Goal: Information Seeking & Learning: Learn about a topic

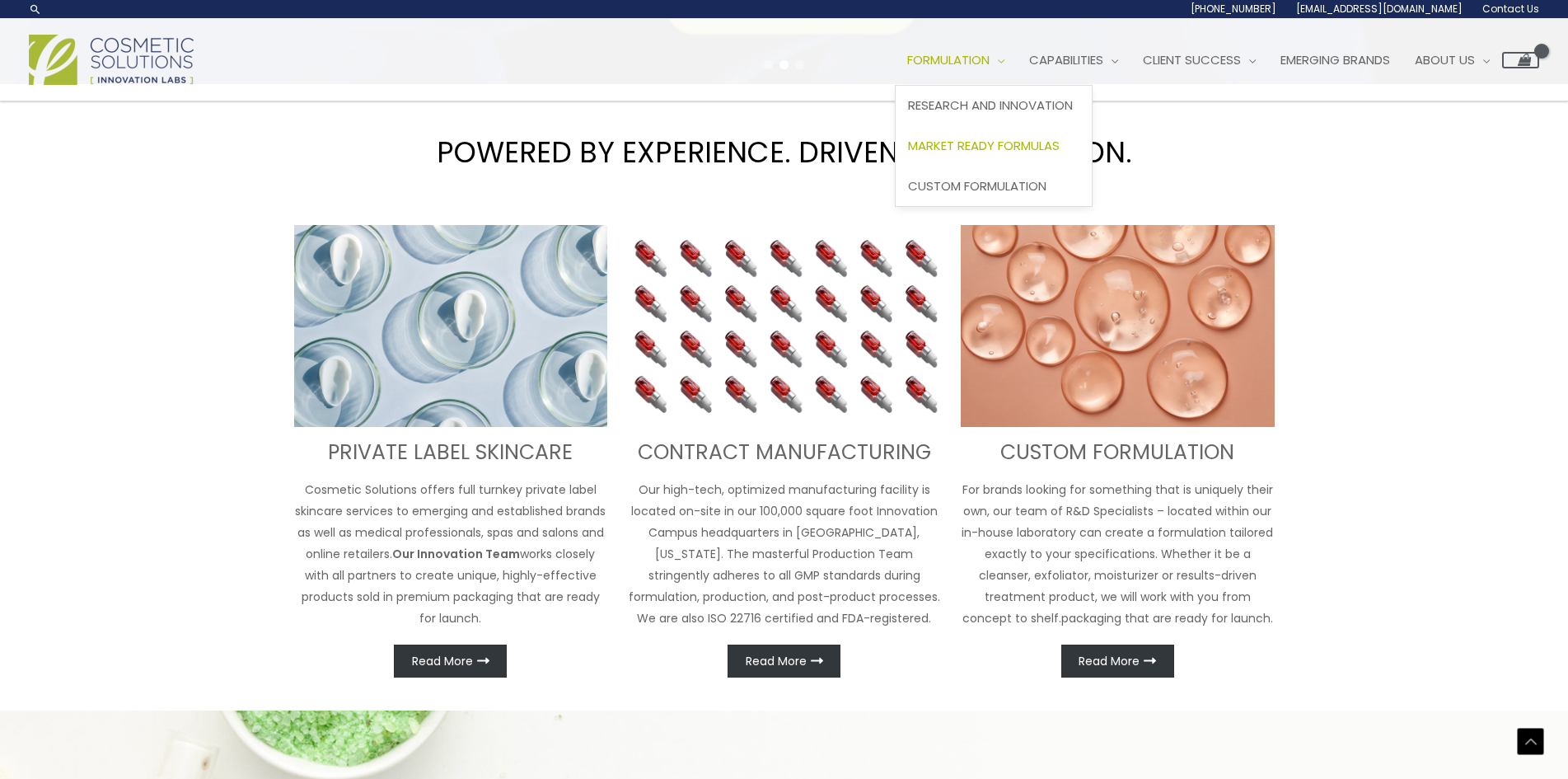
scroll to position [451, 0]
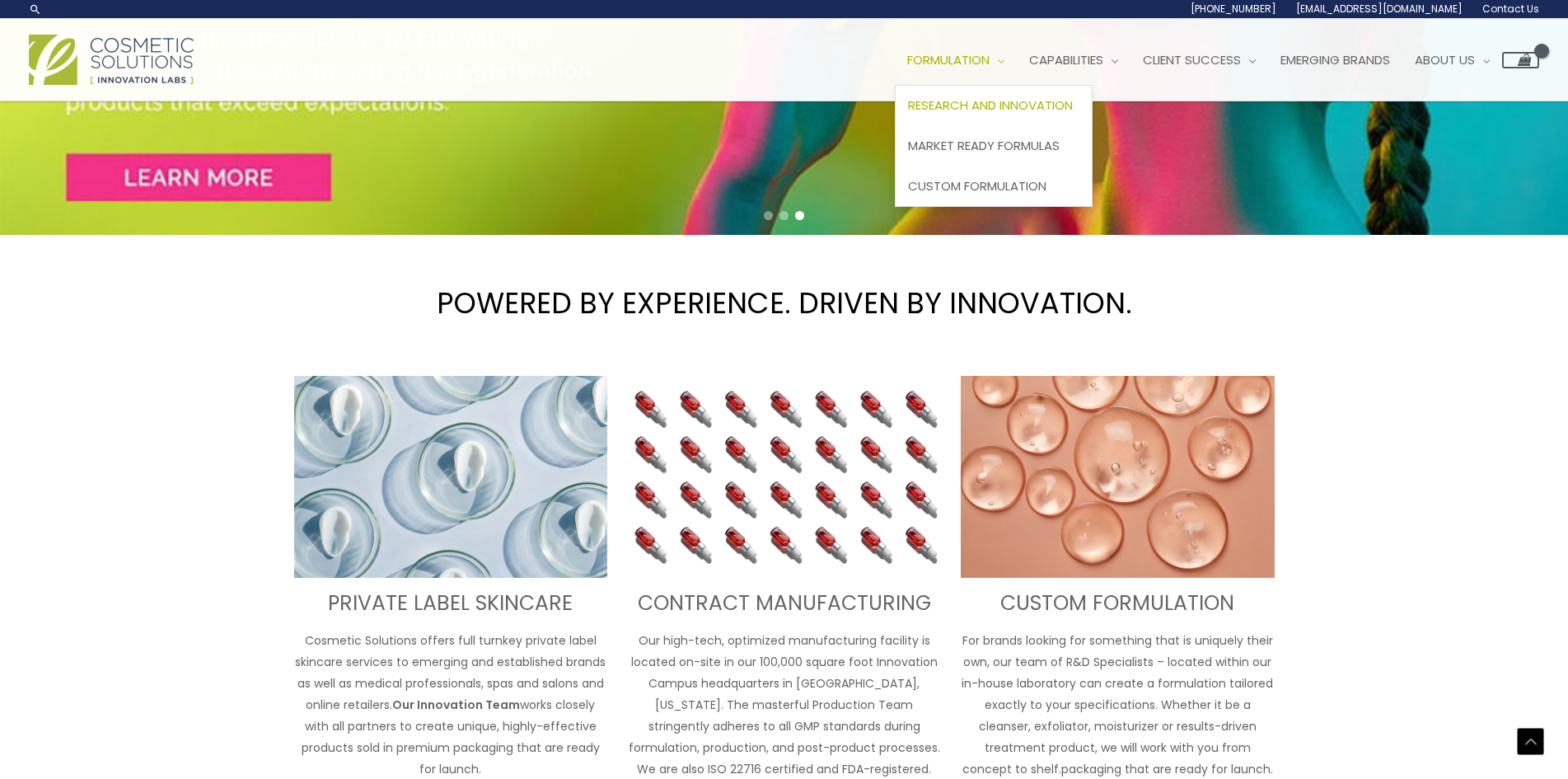
click at [1000, 104] on span "Research and Innovation" at bounding box center [989, 105] width 164 height 18
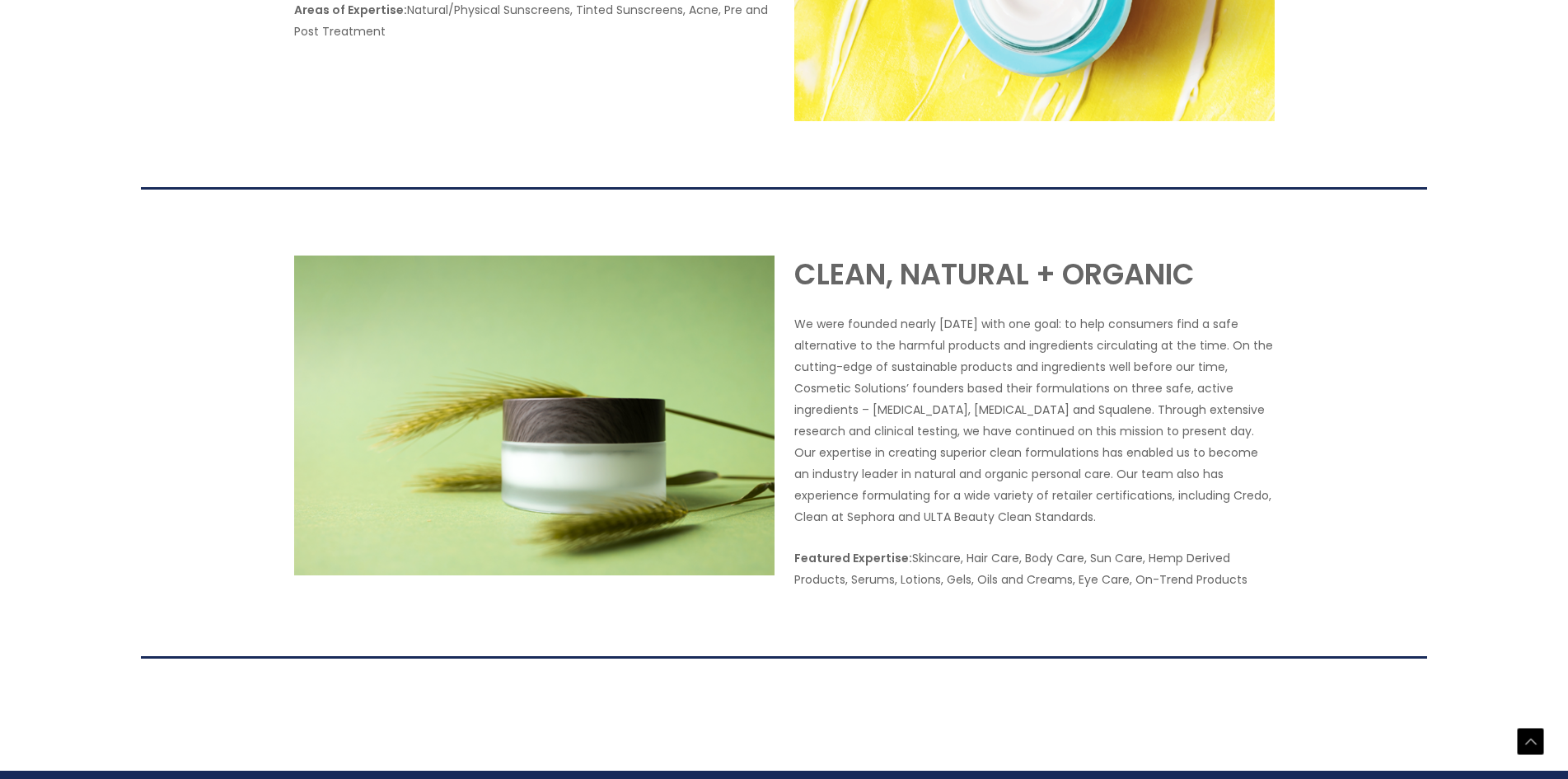
scroll to position [2968, 0]
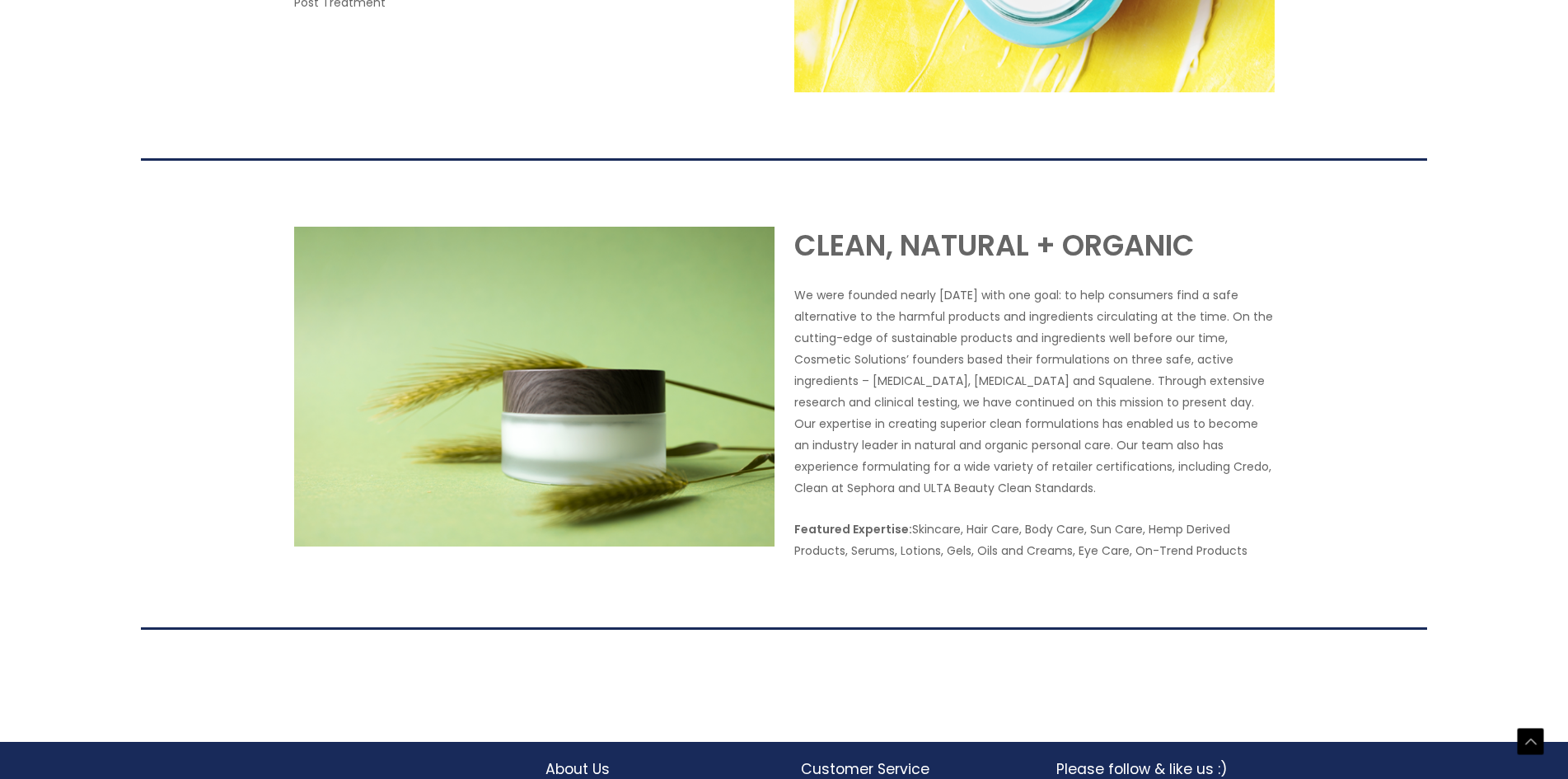
drag, startPoint x: 191, startPoint y: 390, endPoint x: 309, endPoint y: 541, distance: 191.6
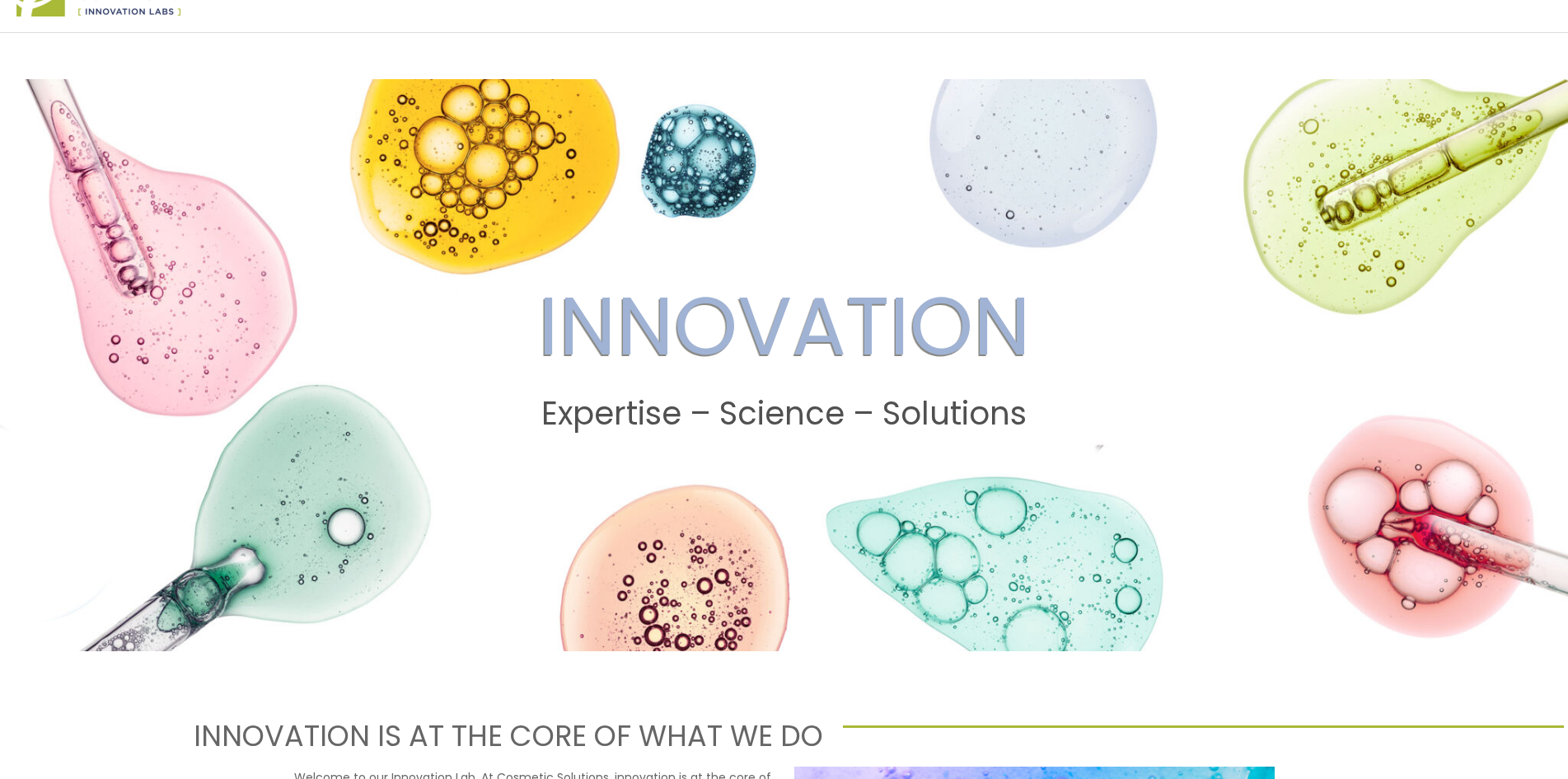
scroll to position [0, 0]
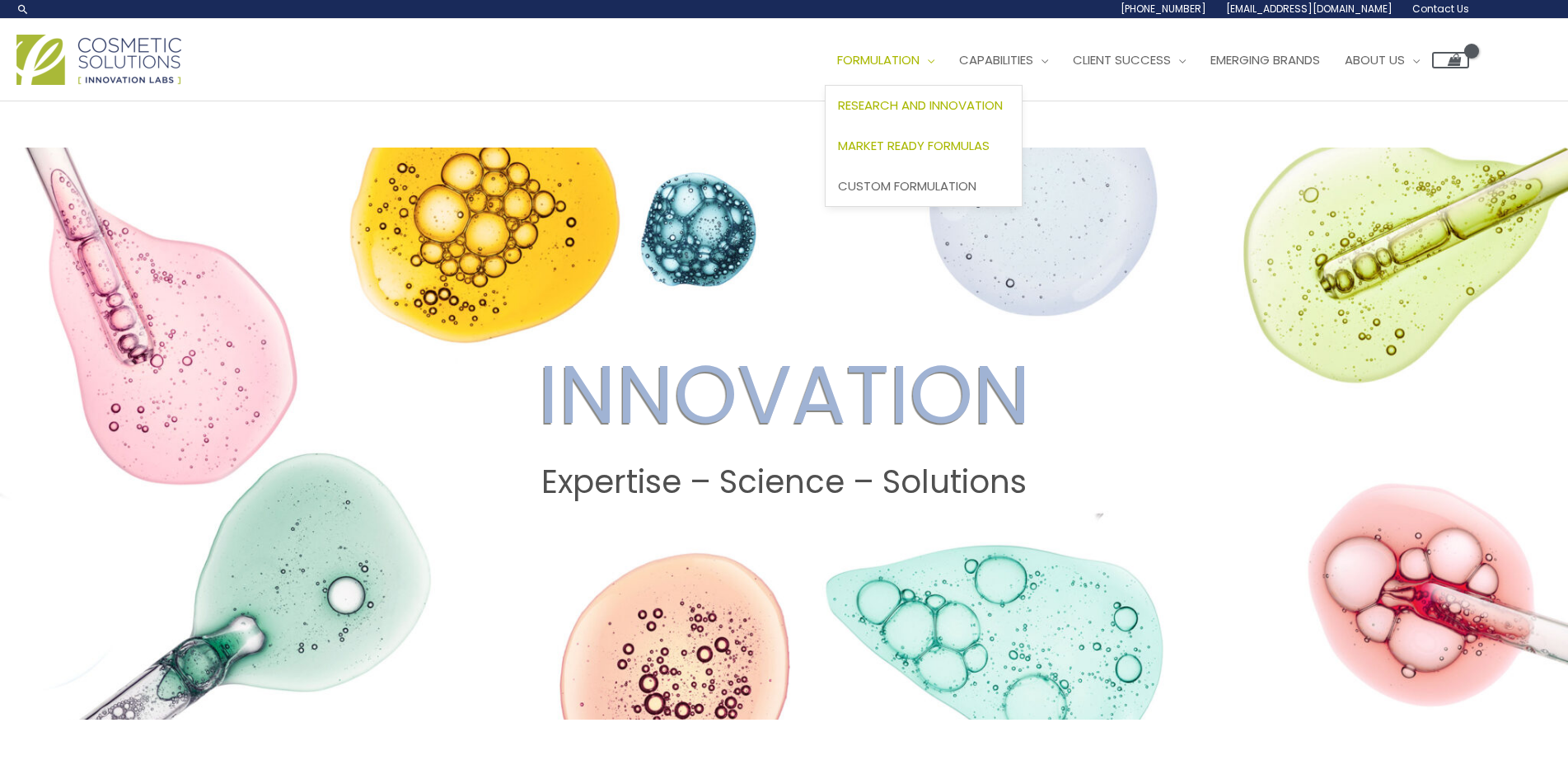
click at [968, 144] on span "Market Ready Formulas" at bounding box center [913, 145] width 152 height 18
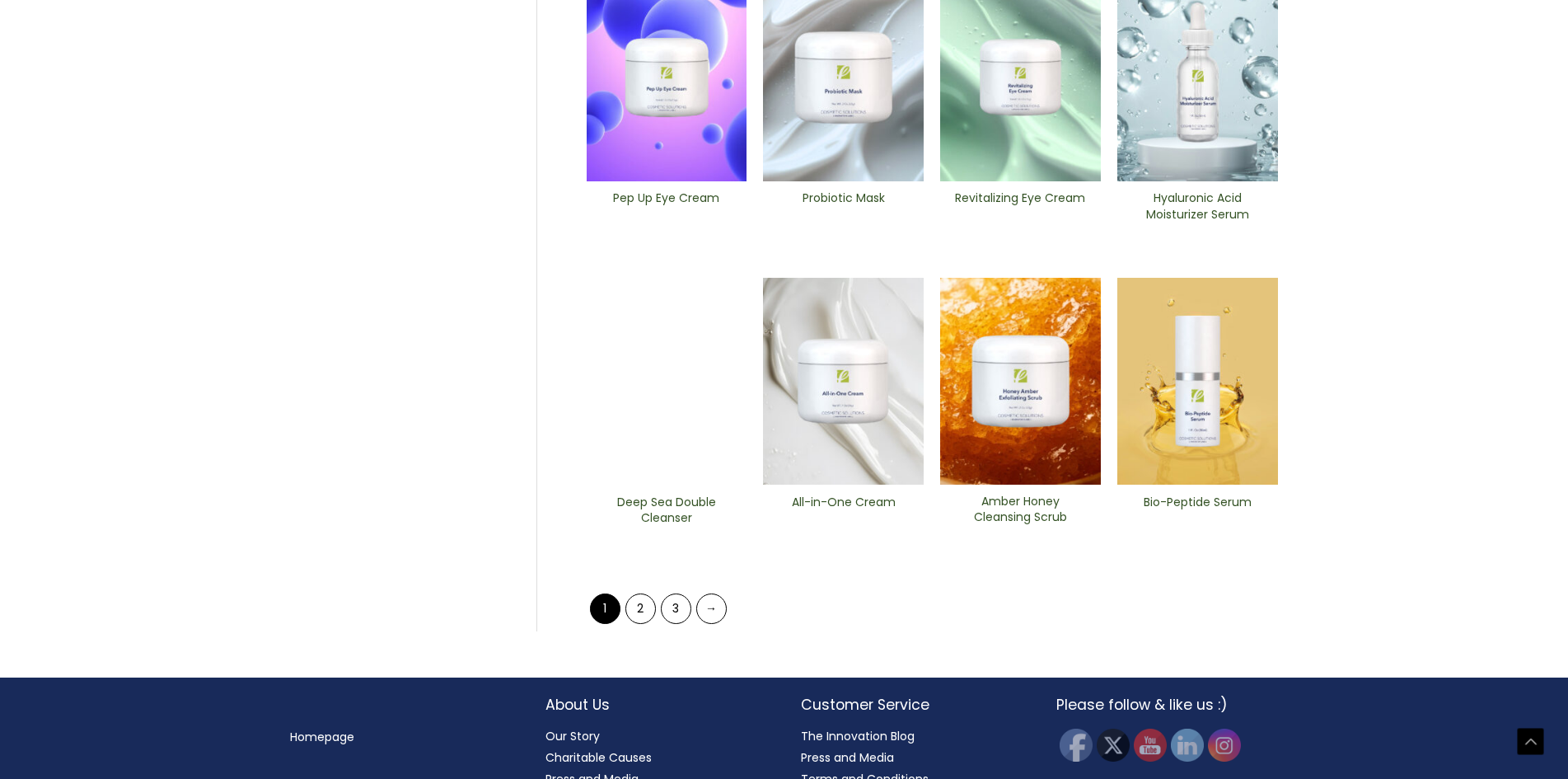
scroll to position [625, 0]
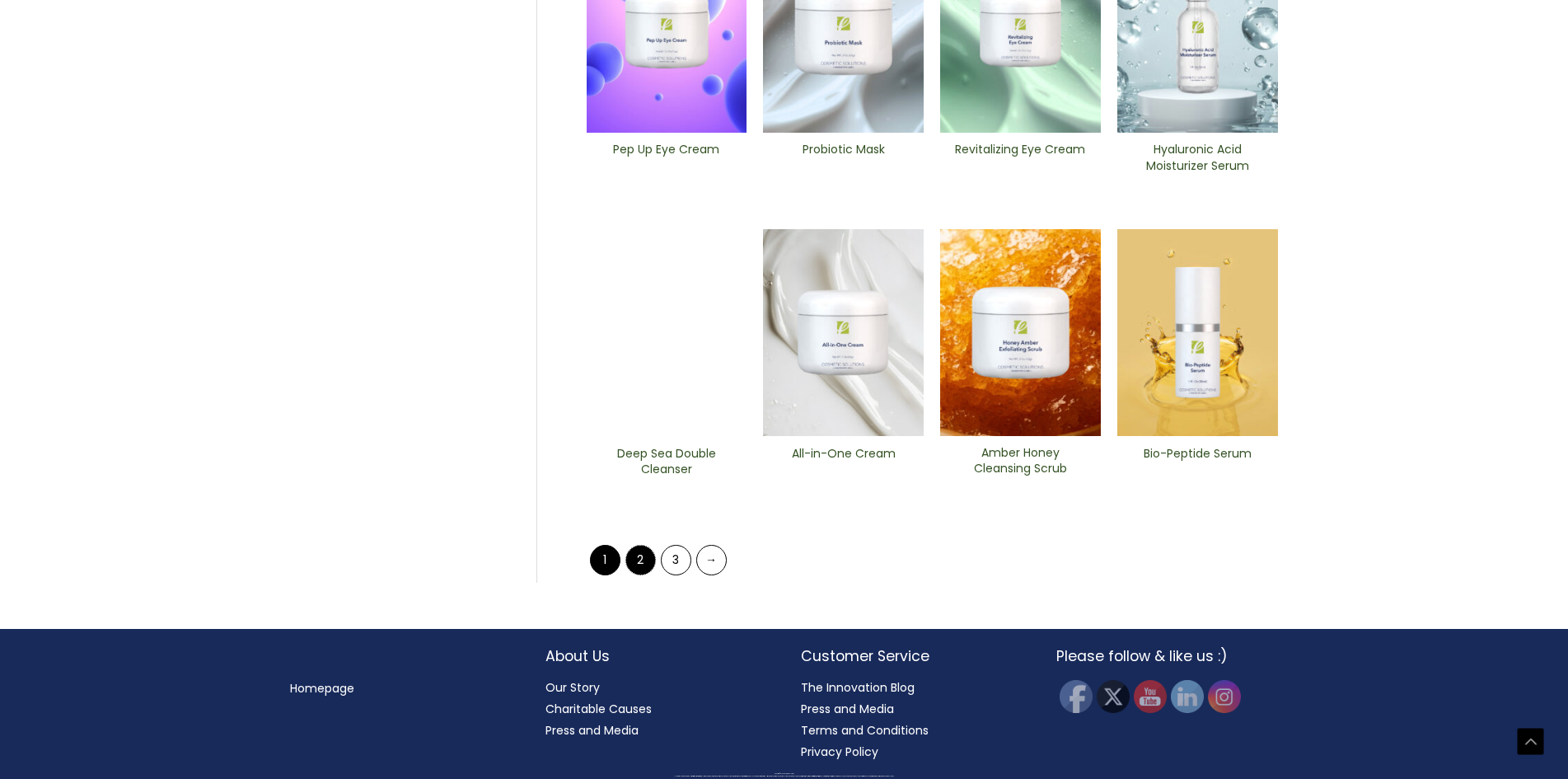
click at [644, 560] on link "2" at bounding box center [640, 560] width 30 height 30
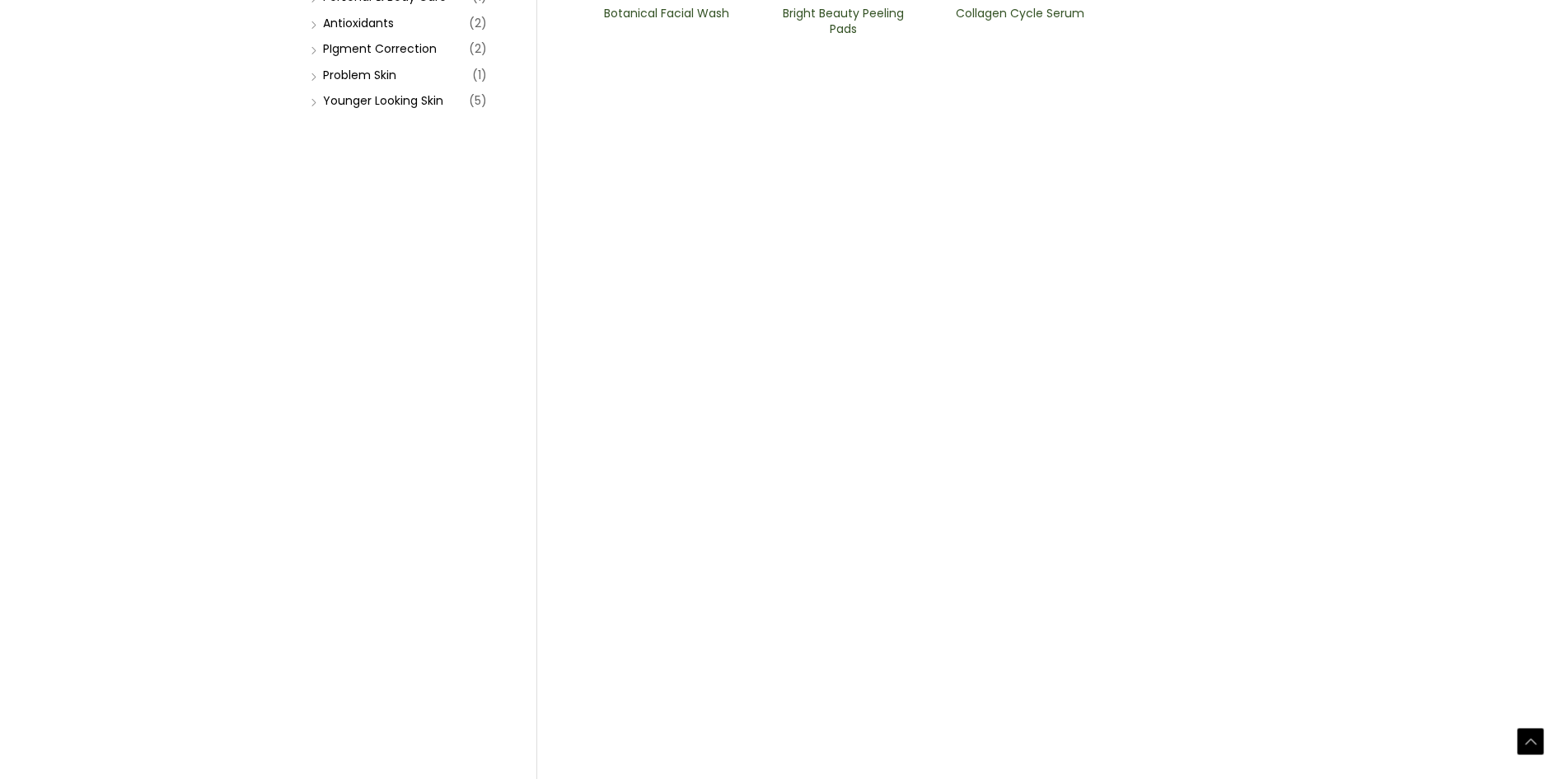
scroll to position [495, 0]
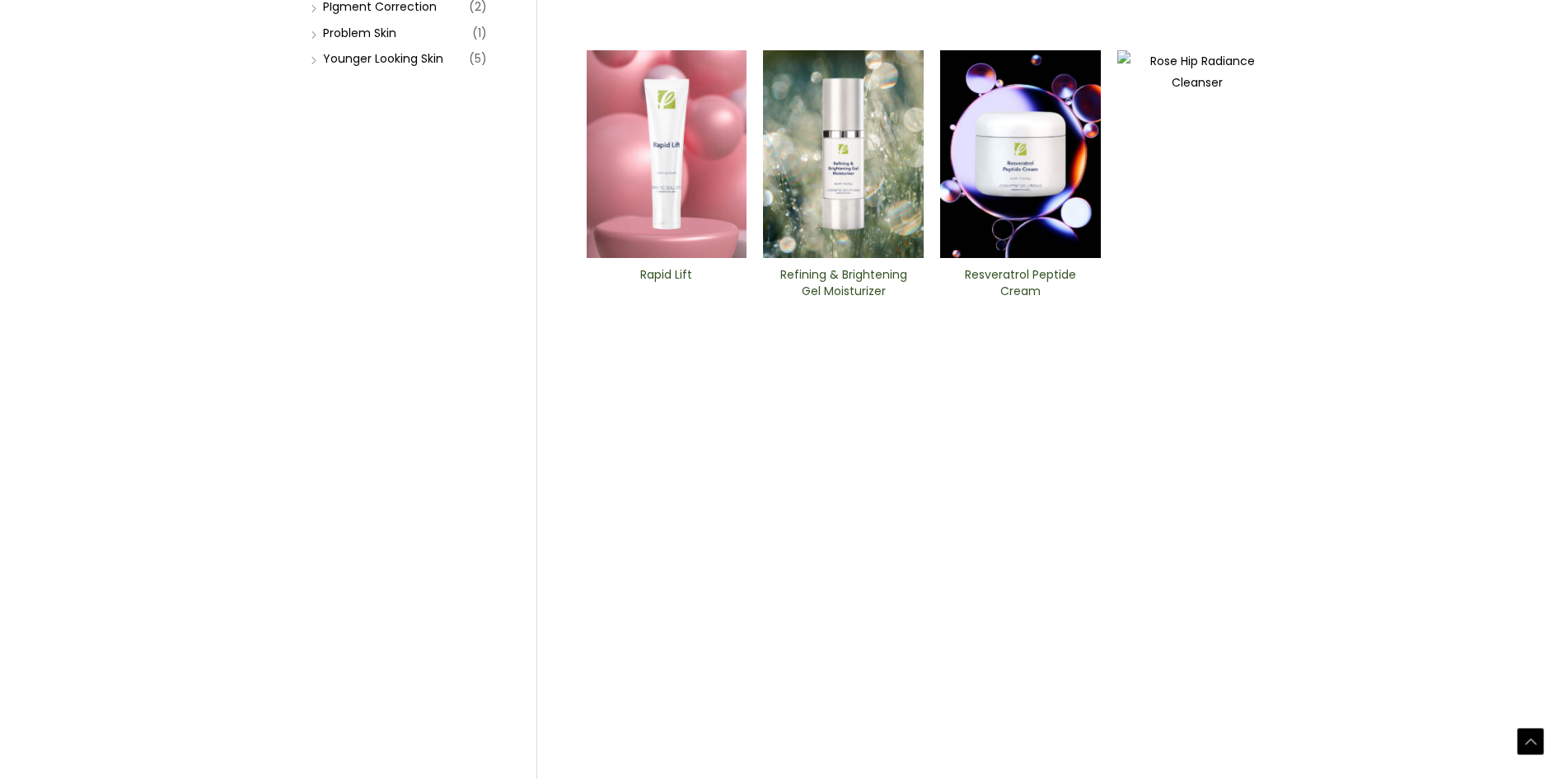
scroll to position [577, 0]
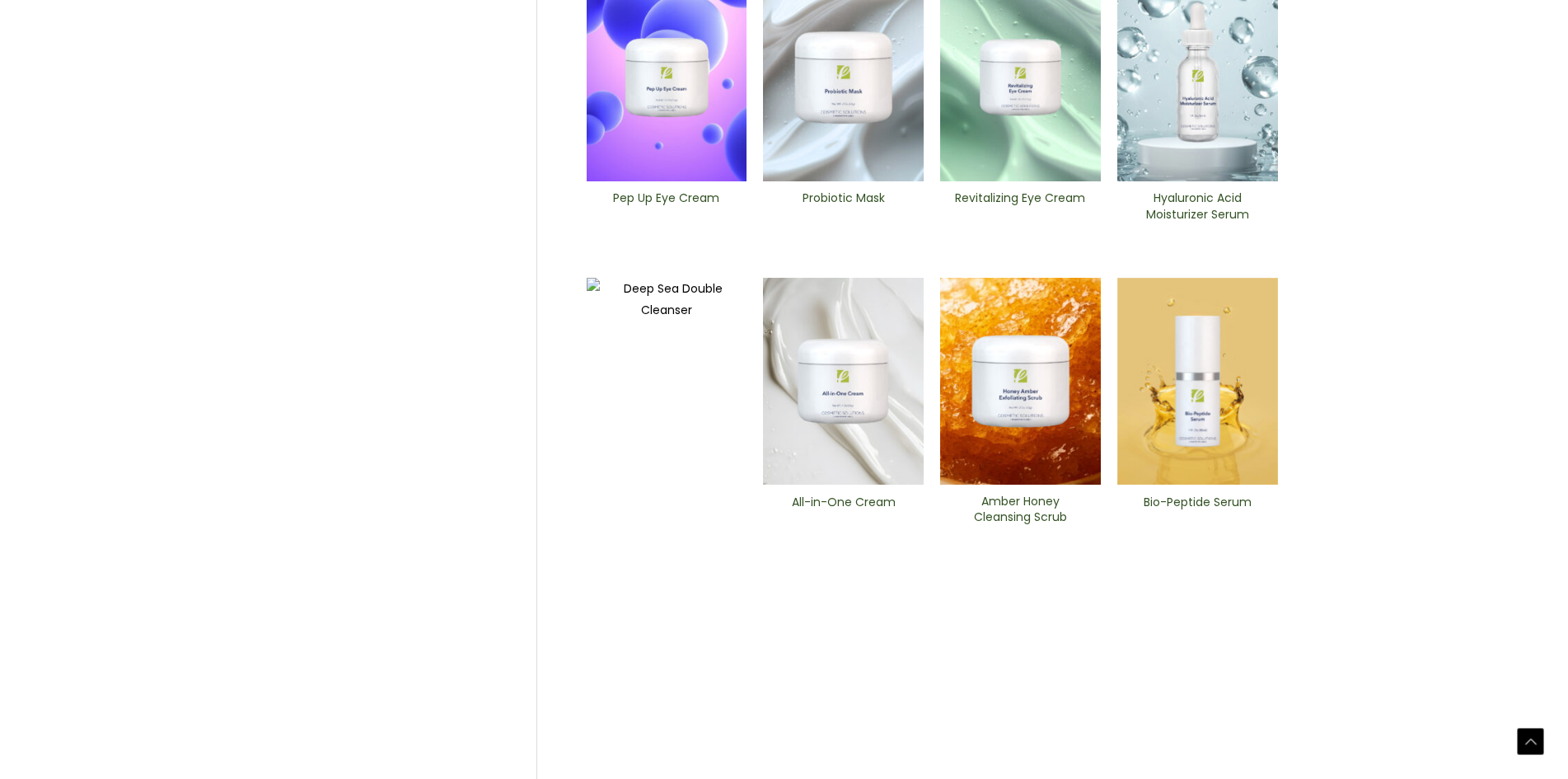
scroll to position [625, 0]
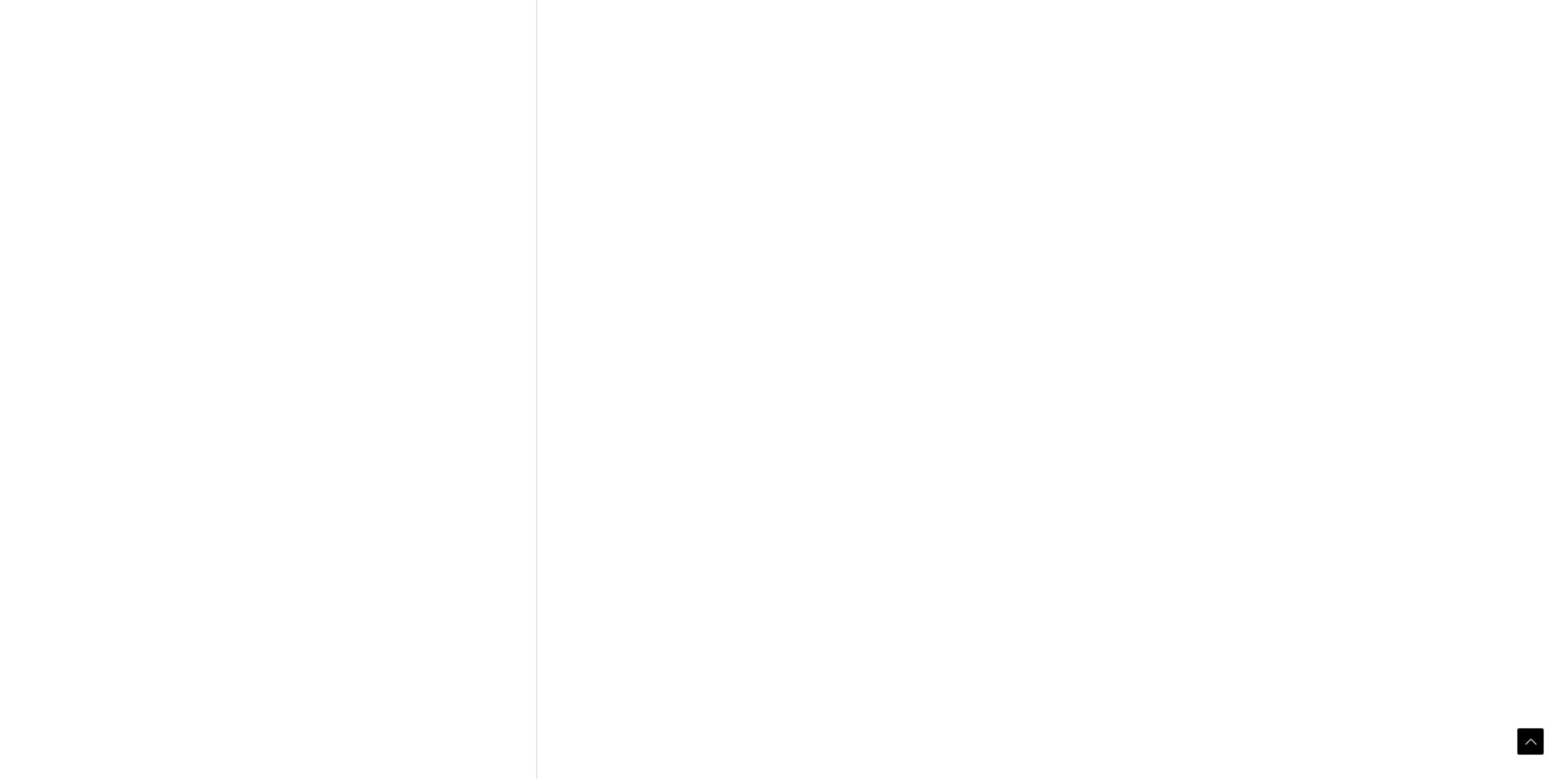
scroll to position [577, 0]
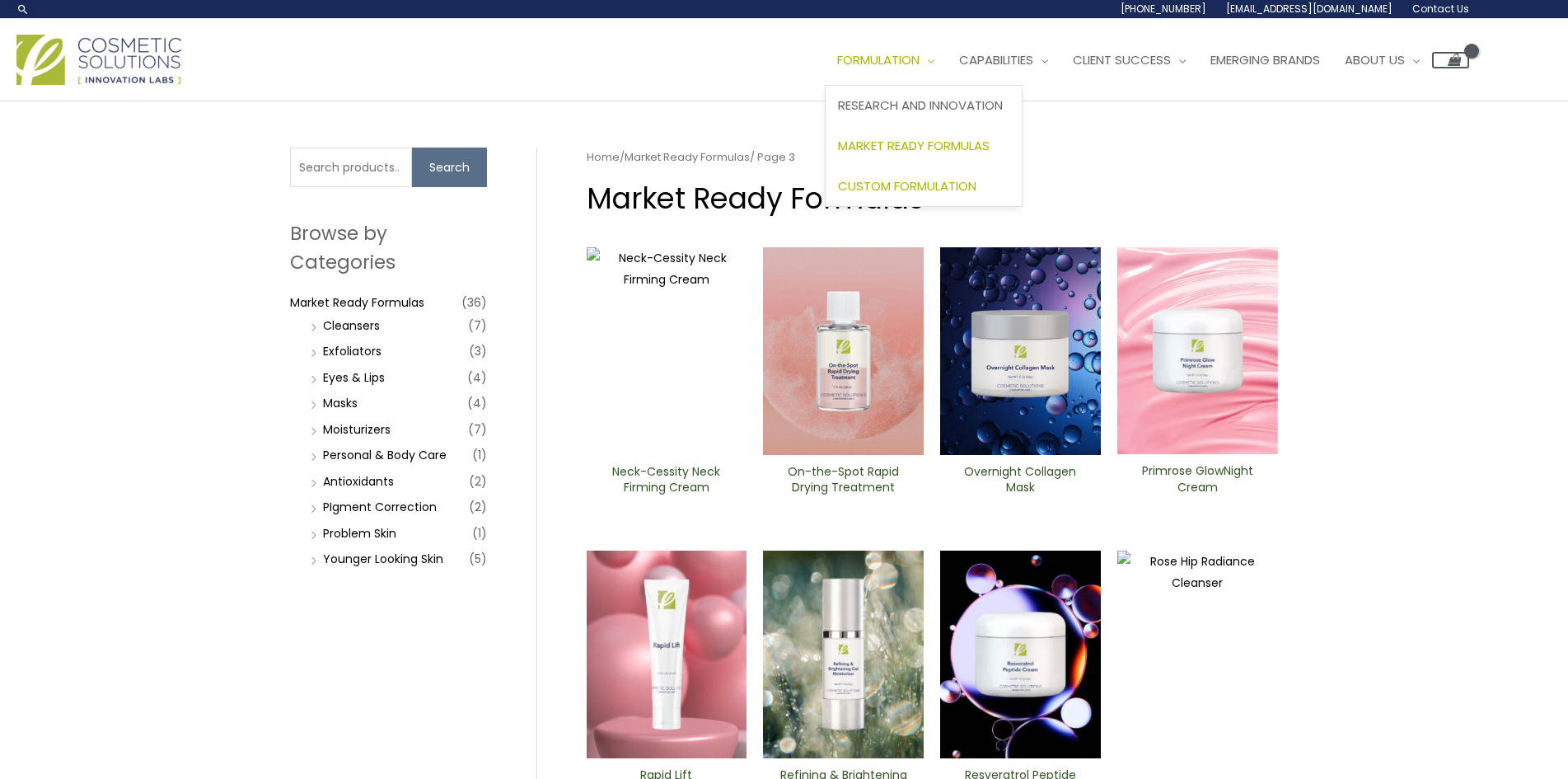
click at [943, 191] on span "Custom Formulation" at bounding box center [907, 186] width 138 height 18
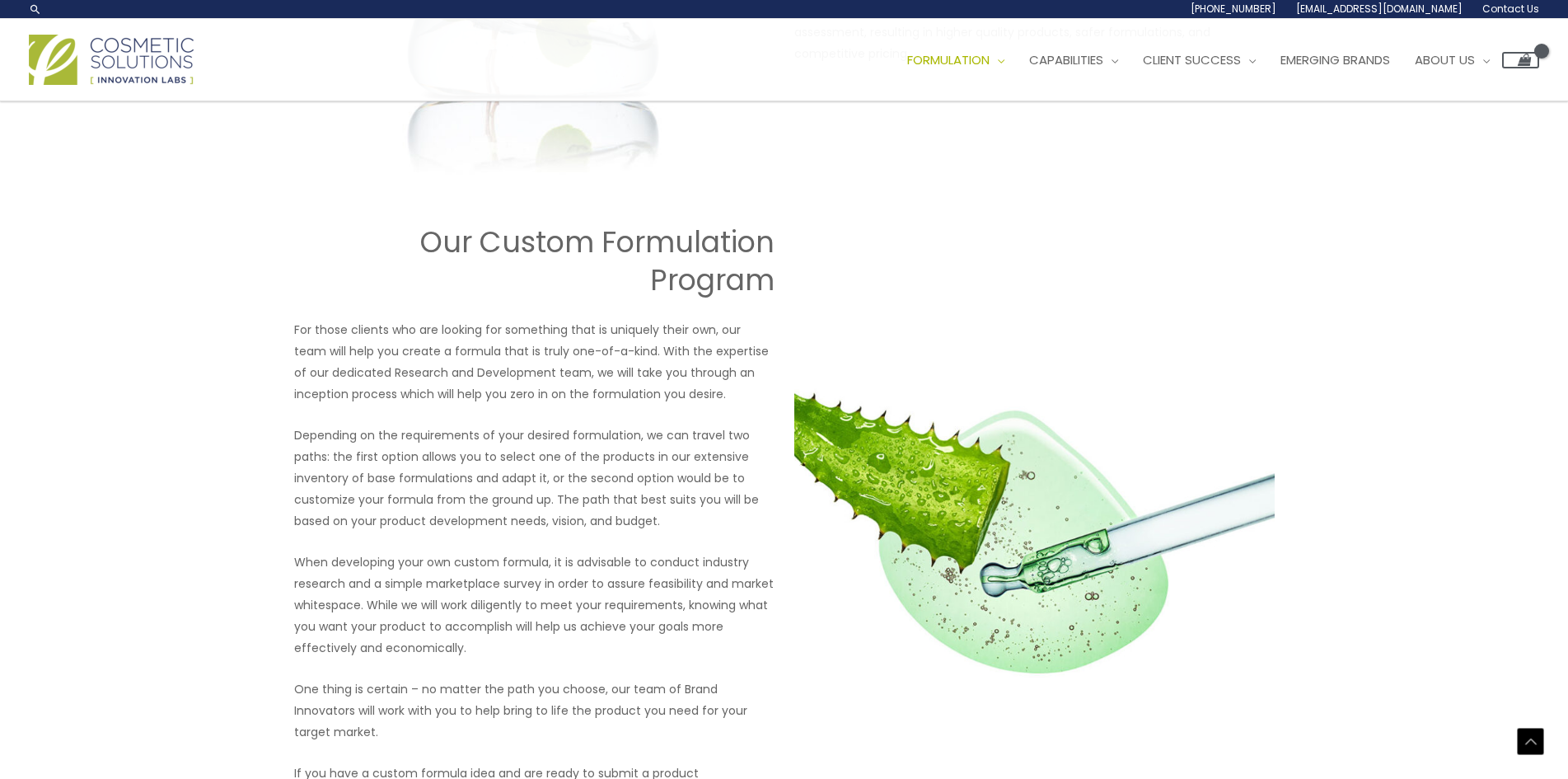
scroll to position [1501, 0]
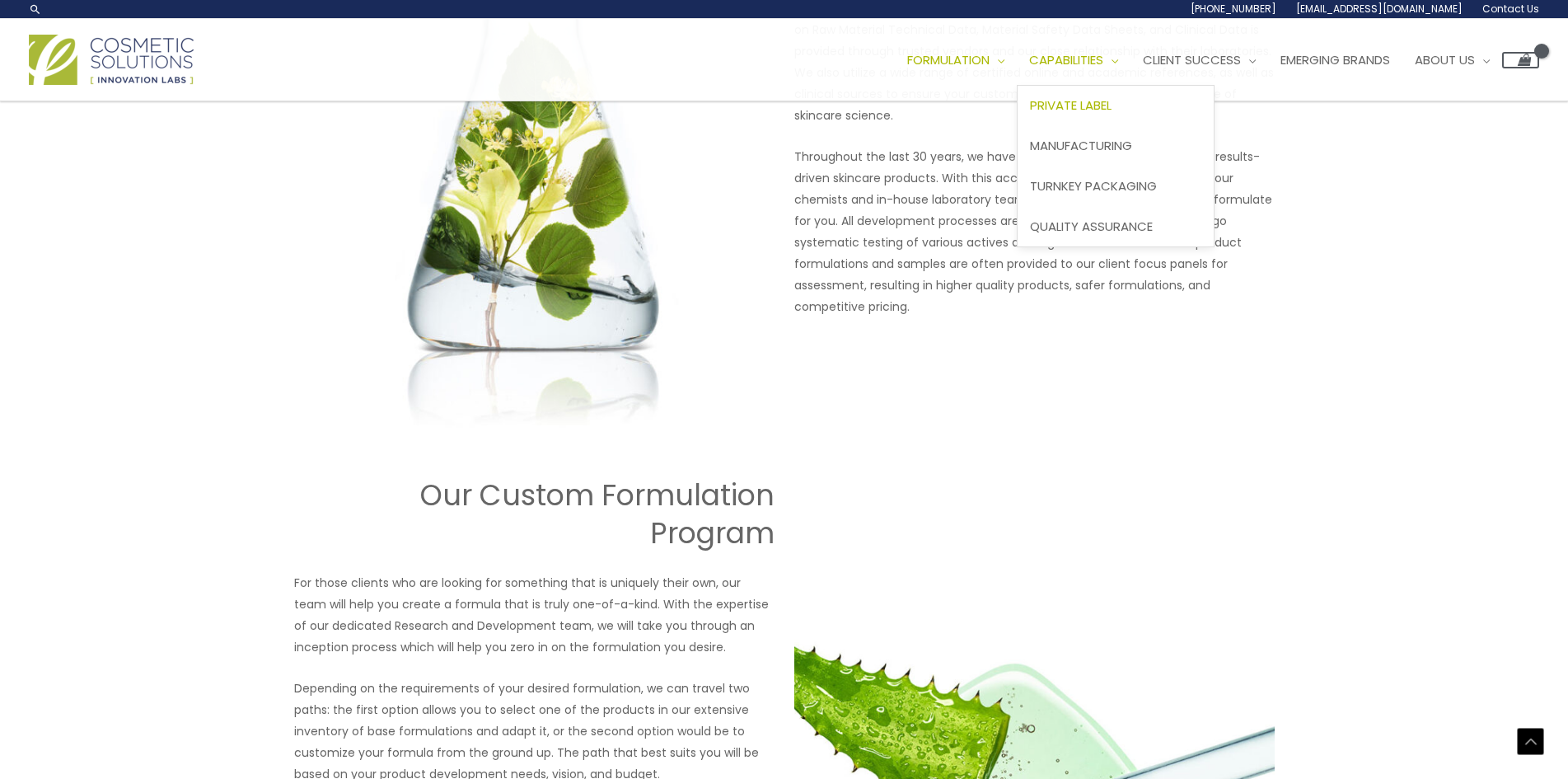
click at [1112, 99] on span "Private Label" at bounding box center [1070, 105] width 82 height 18
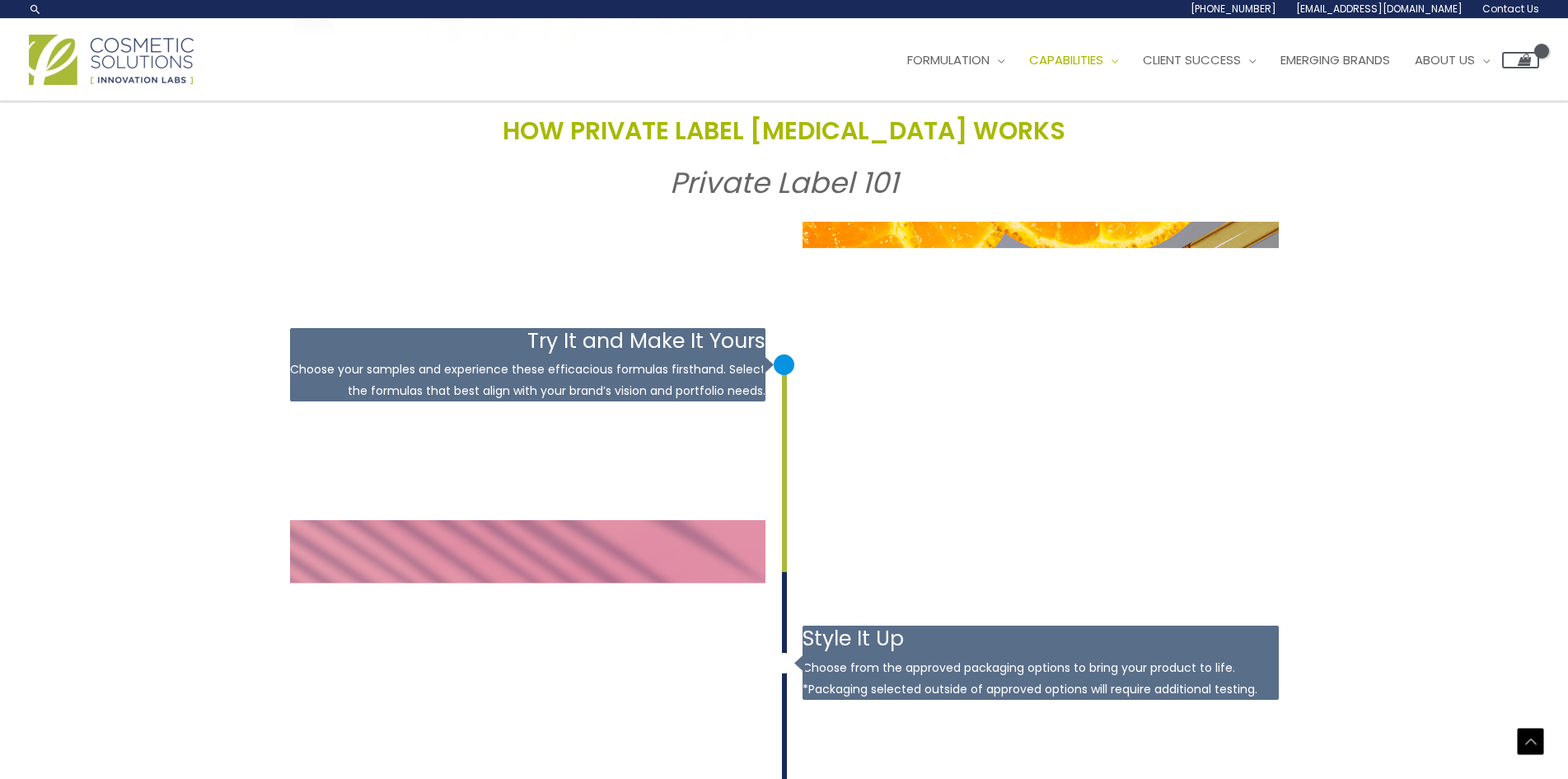
scroll to position [1814, 0]
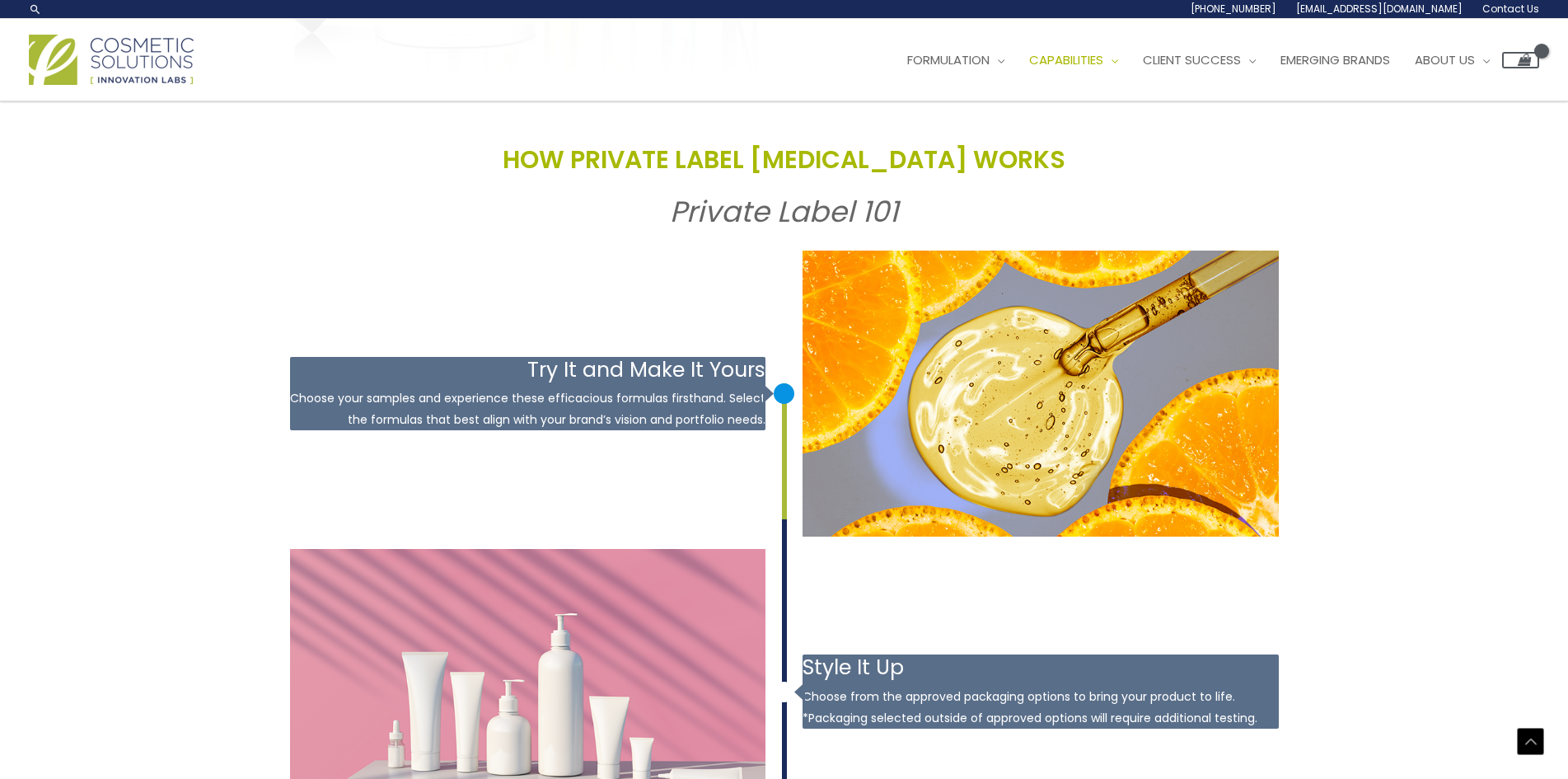
click at [241, 523] on div "PRIVATE LABEL Building Brands Through Product Innovation A GLOBAL LEADER IN PRI…" at bounding box center [784, 398] width 1568 height 4221
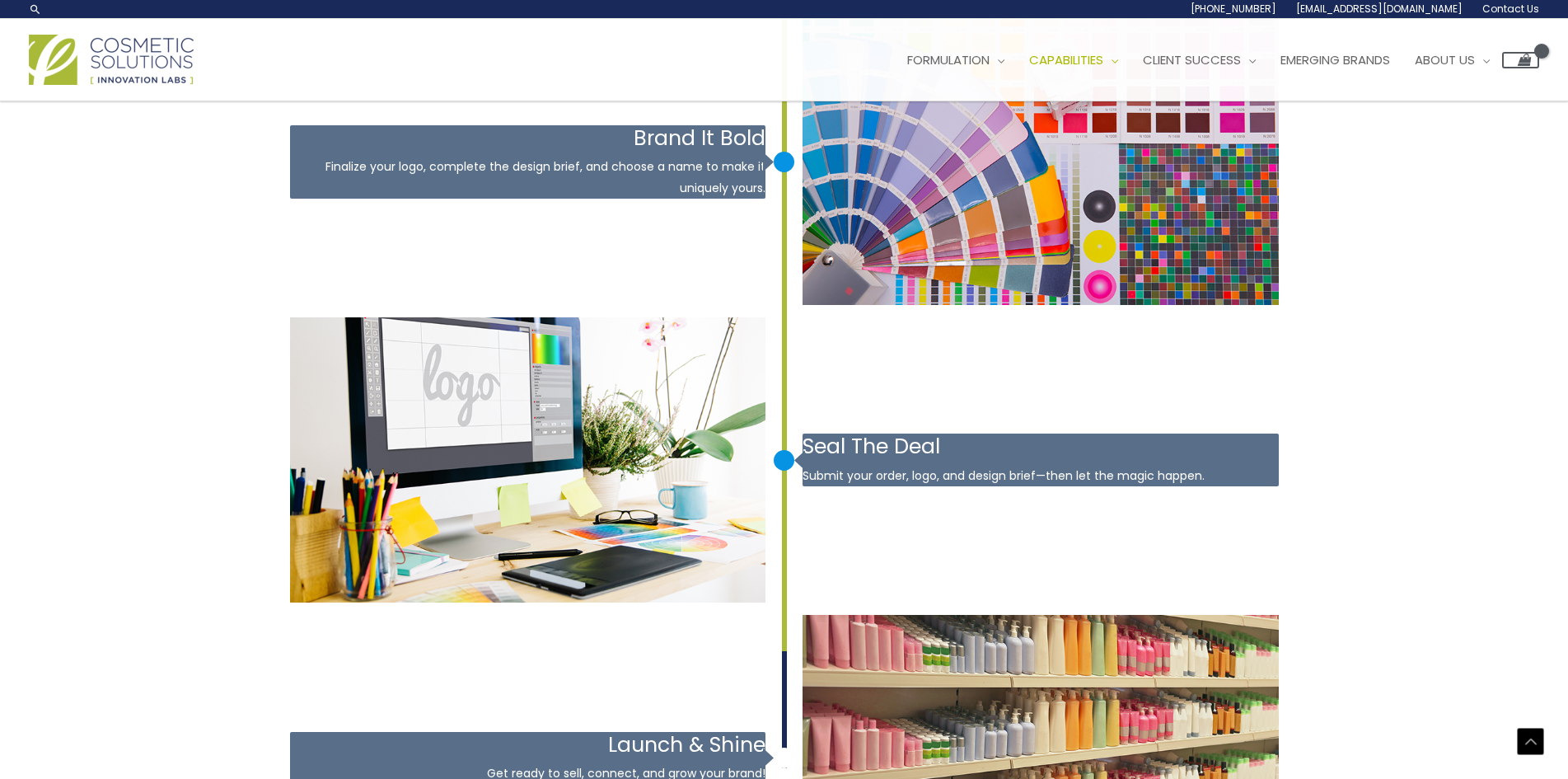
scroll to position [2622, 0]
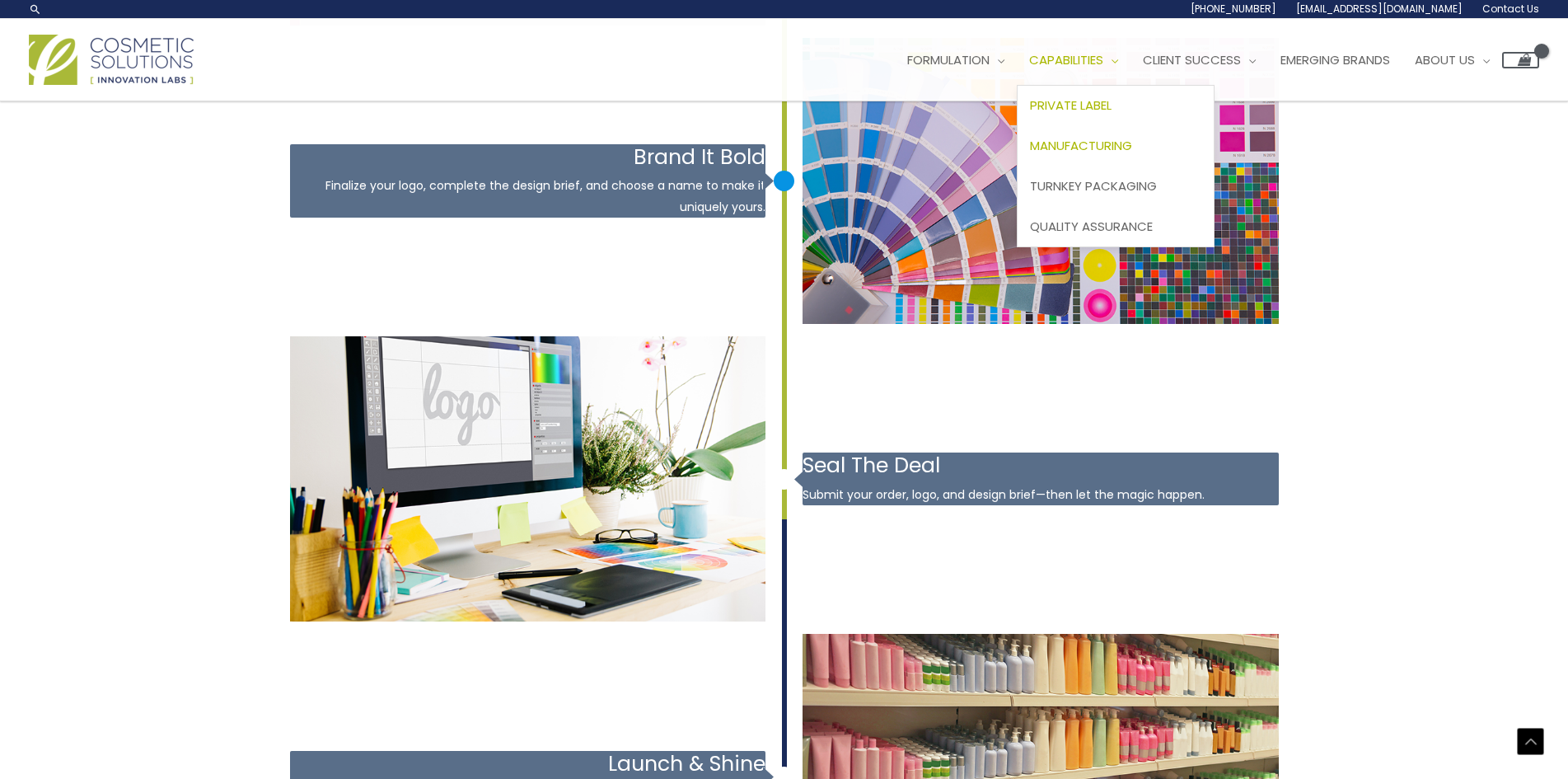
click at [1111, 143] on span "Manufacturing" at bounding box center [1080, 145] width 102 height 18
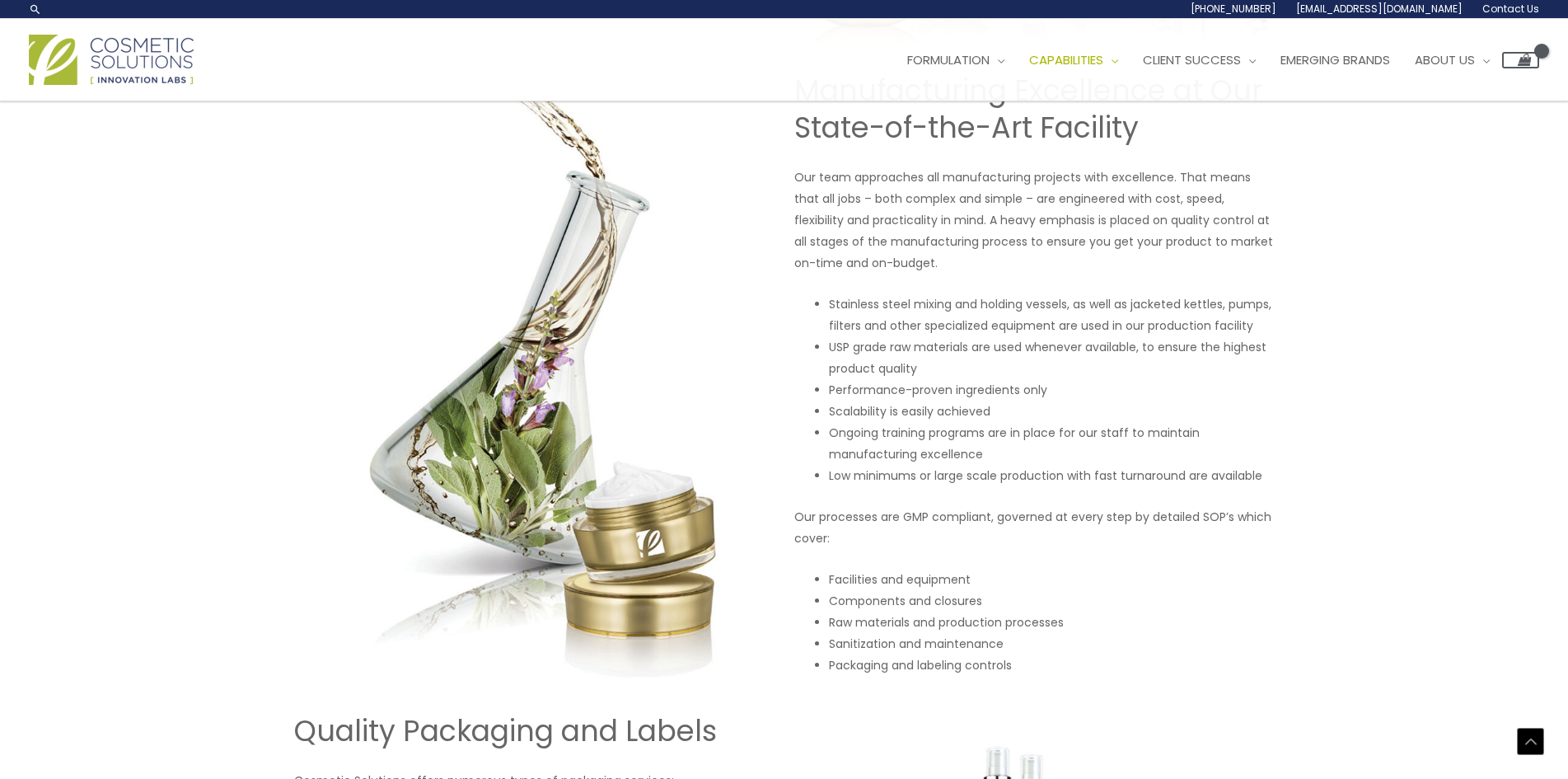
scroll to position [1093, 0]
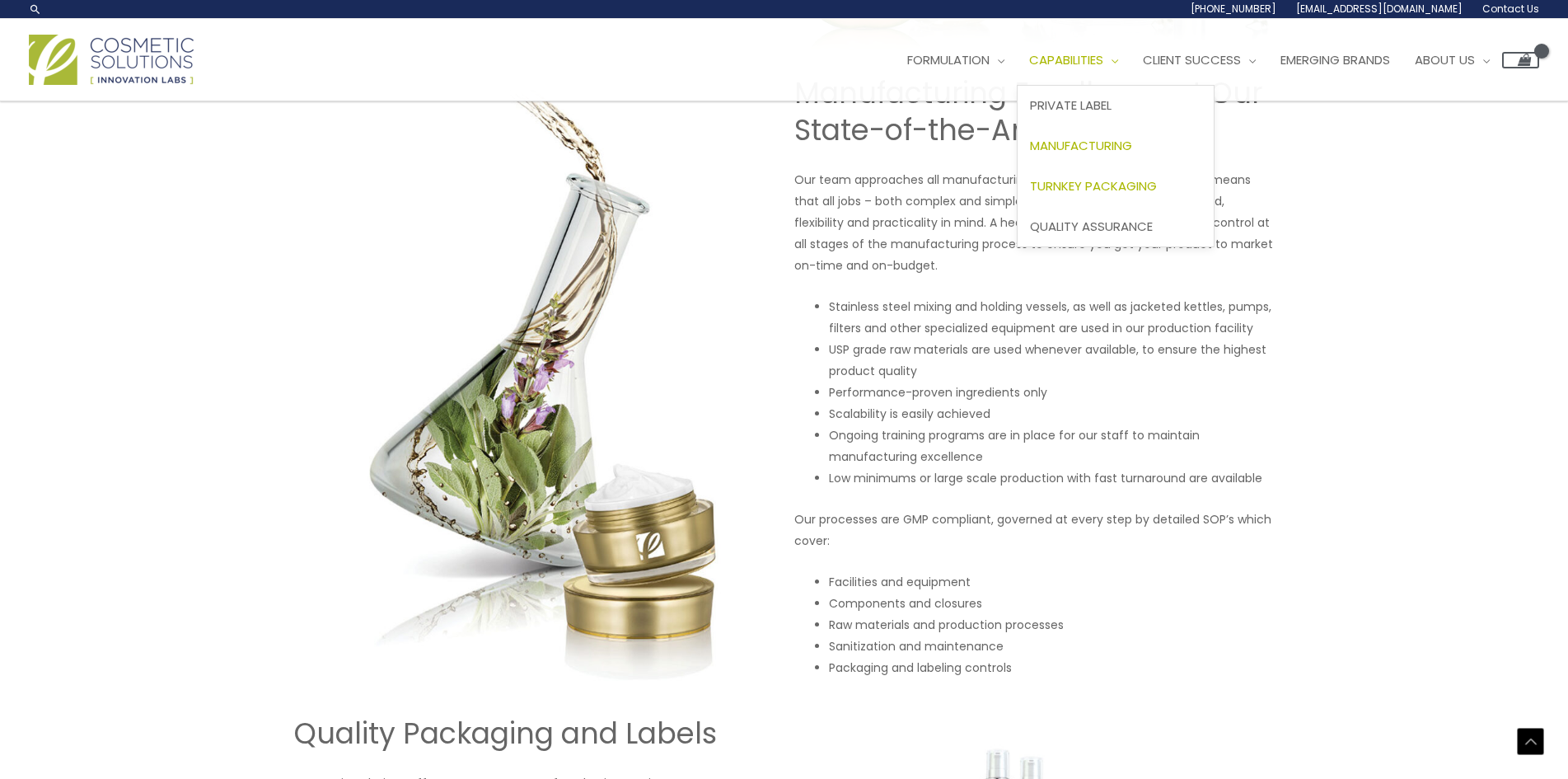
click at [1091, 176] on link "Turnkey Packaging" at bounding box center [1115, 186] width 196 height 41
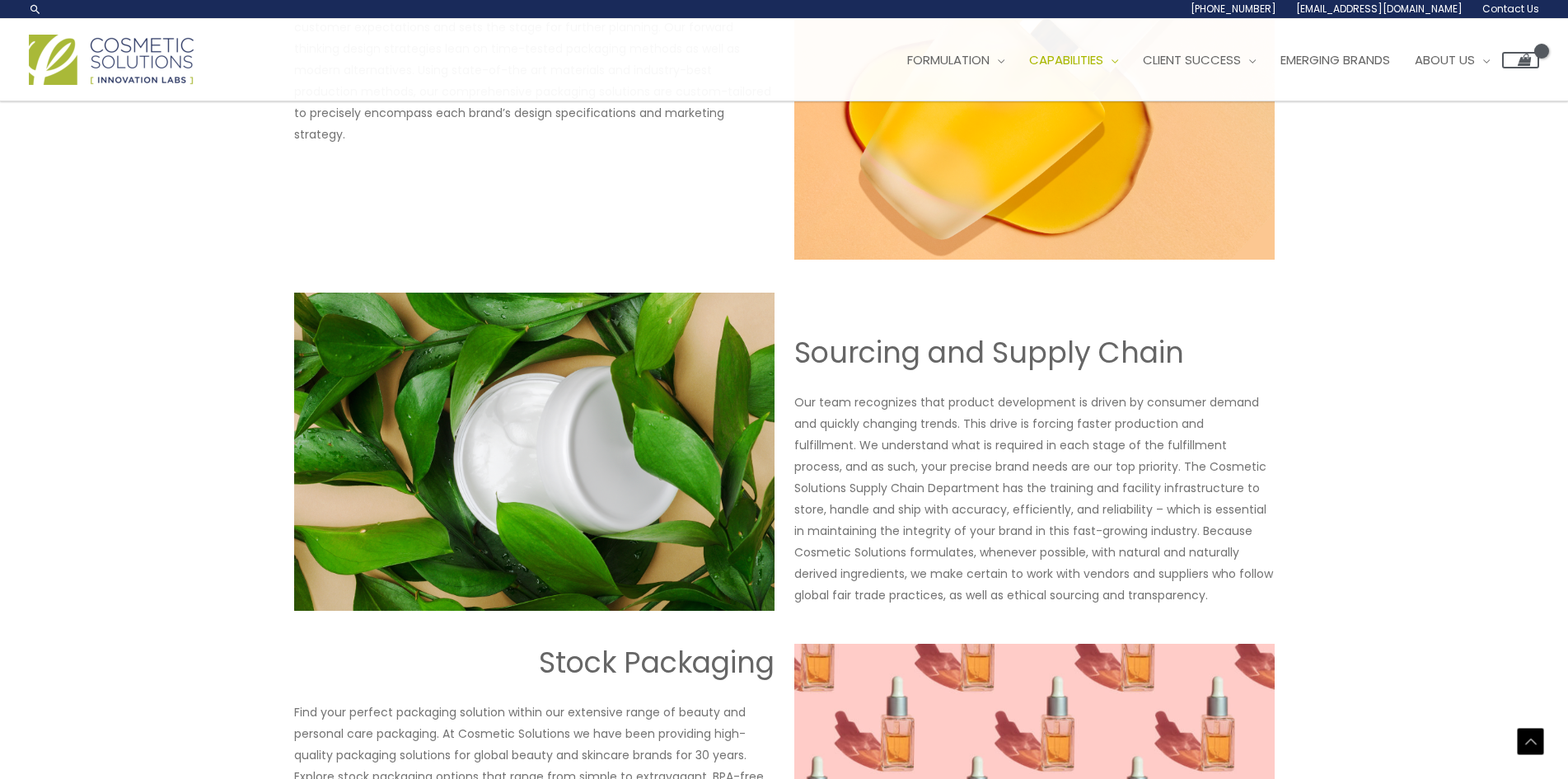
scroll to position [473, 0]
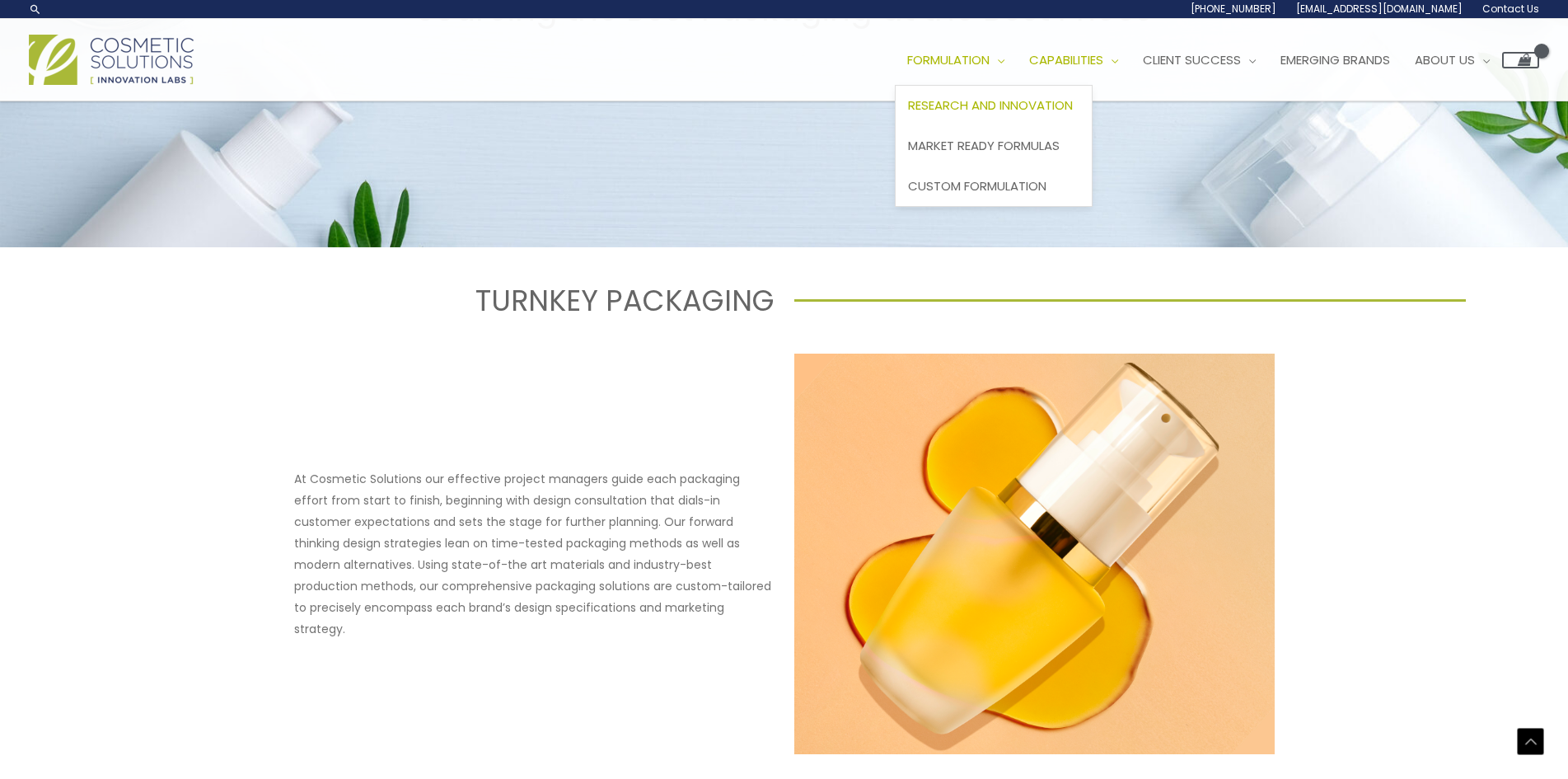
click at [1013, 107] on span "Research and Innovation" at bounding box center [989, 105] width 164 height 18
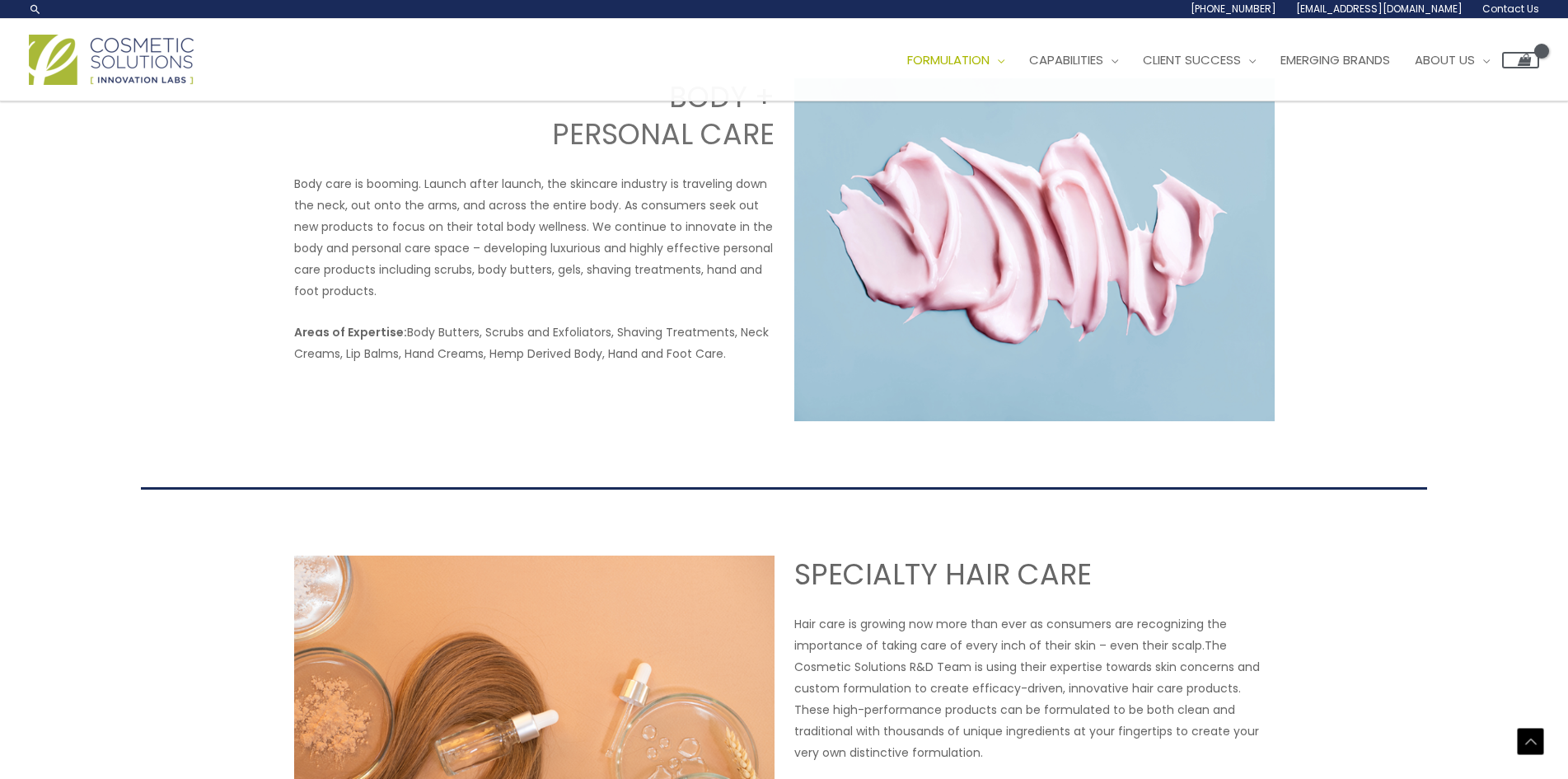
scroll to position [1649, 0]
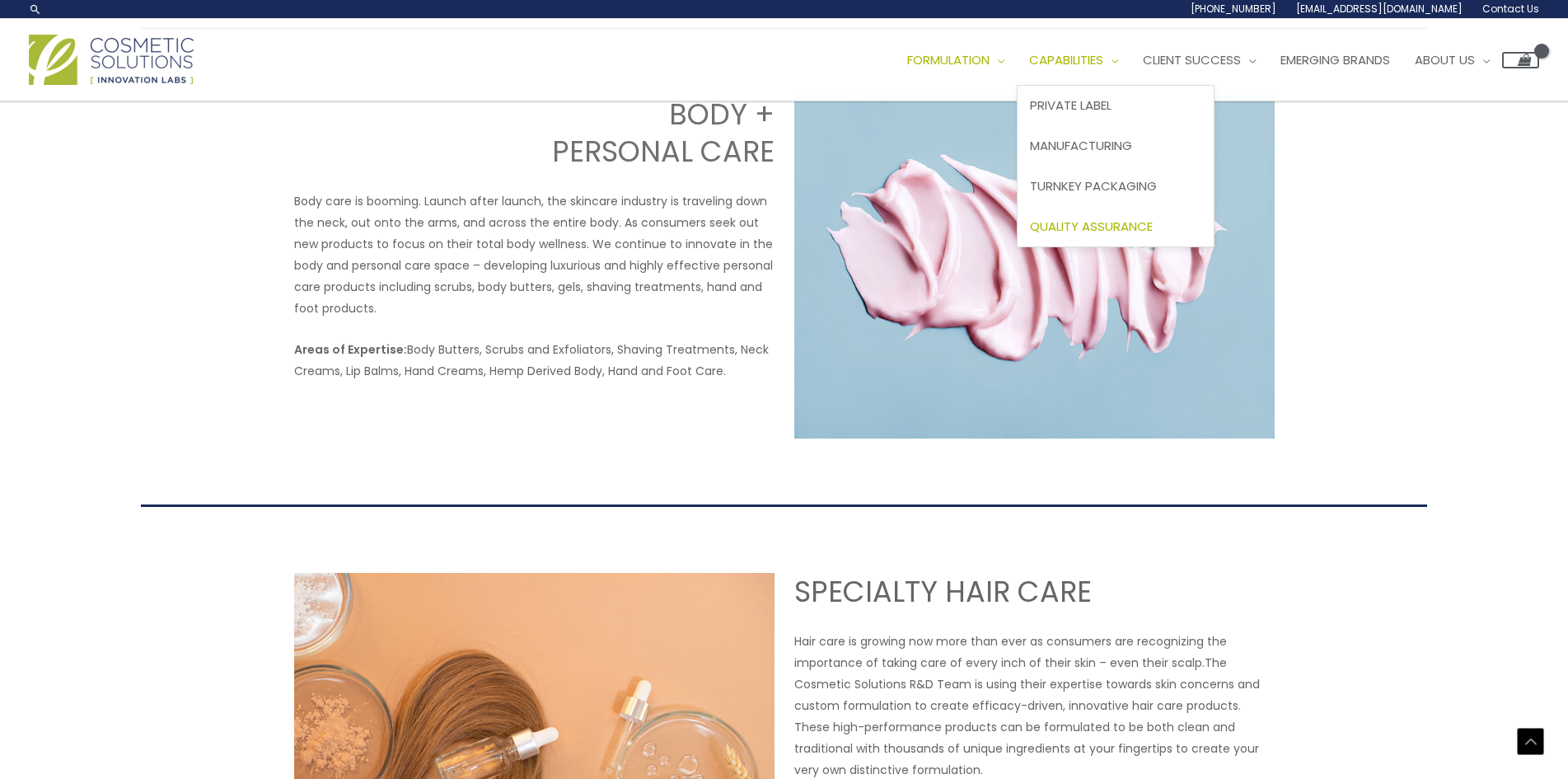
click at [1111, 223] on span "Quality Assurance" at bounding box center [1091, 226] width 123 height 18
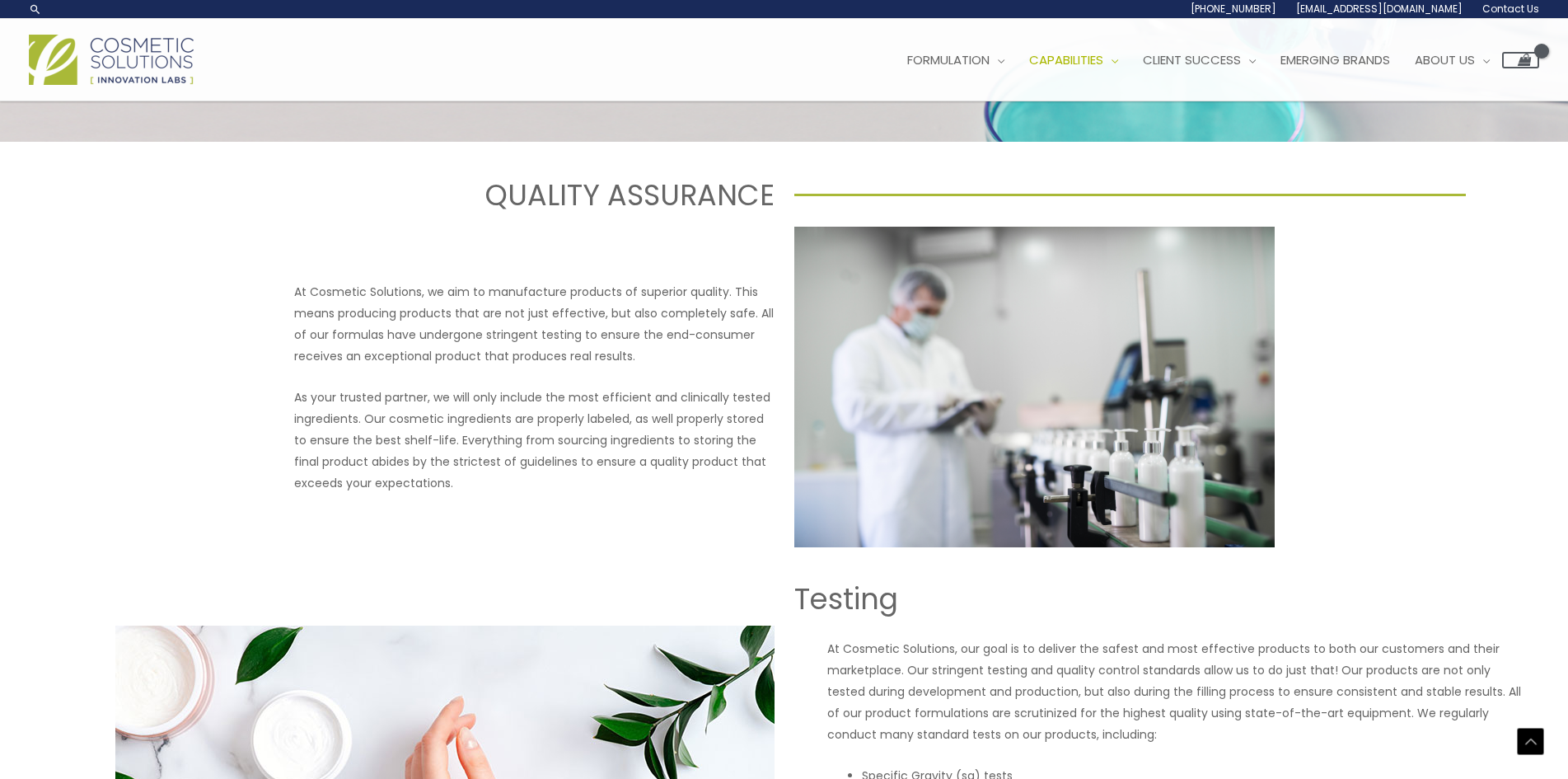
scroll to position [577, 0]
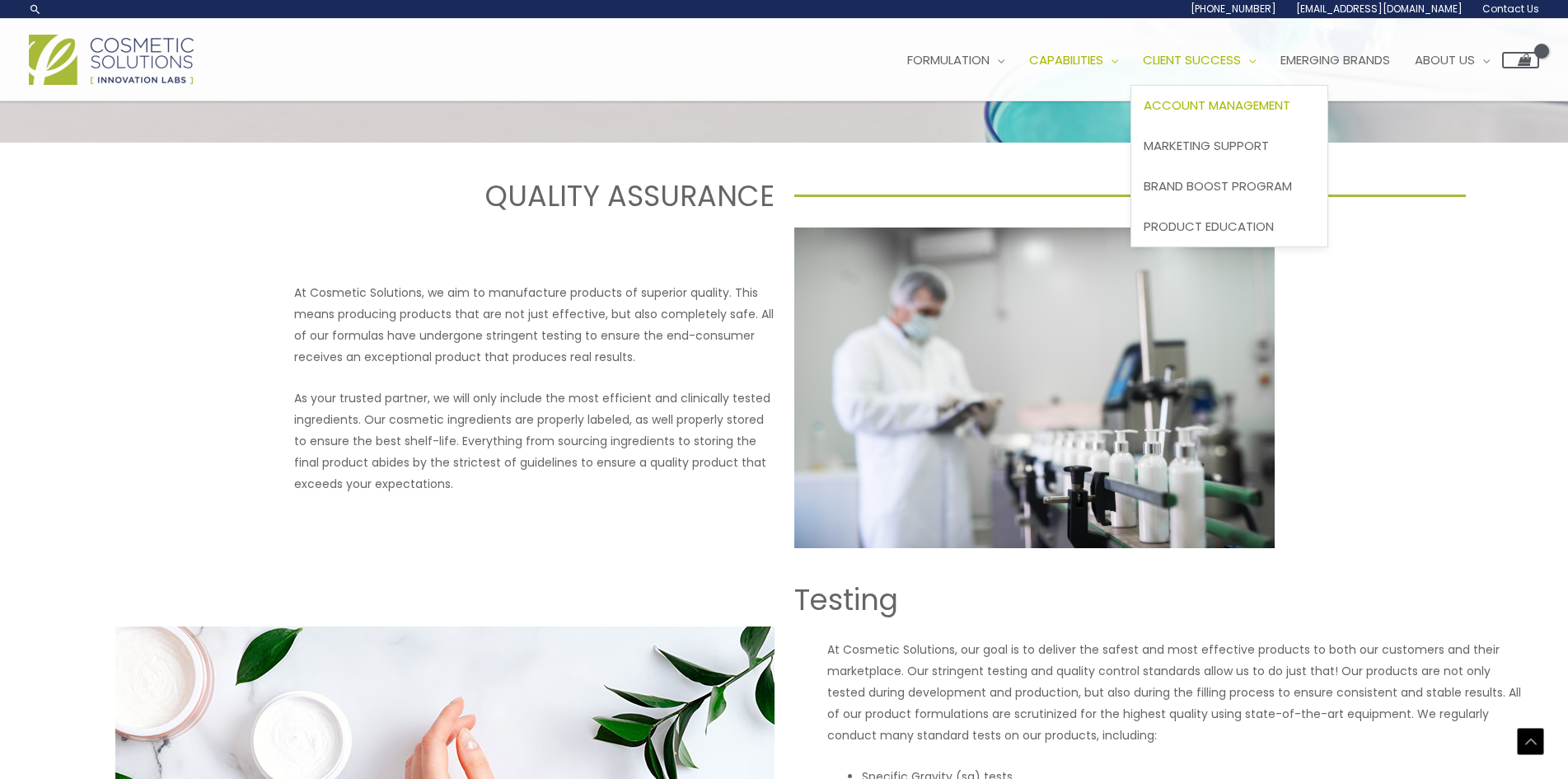
click at [1272, 108] on span "Account Management" at bounding box center [1217, 105] width 147 height 18
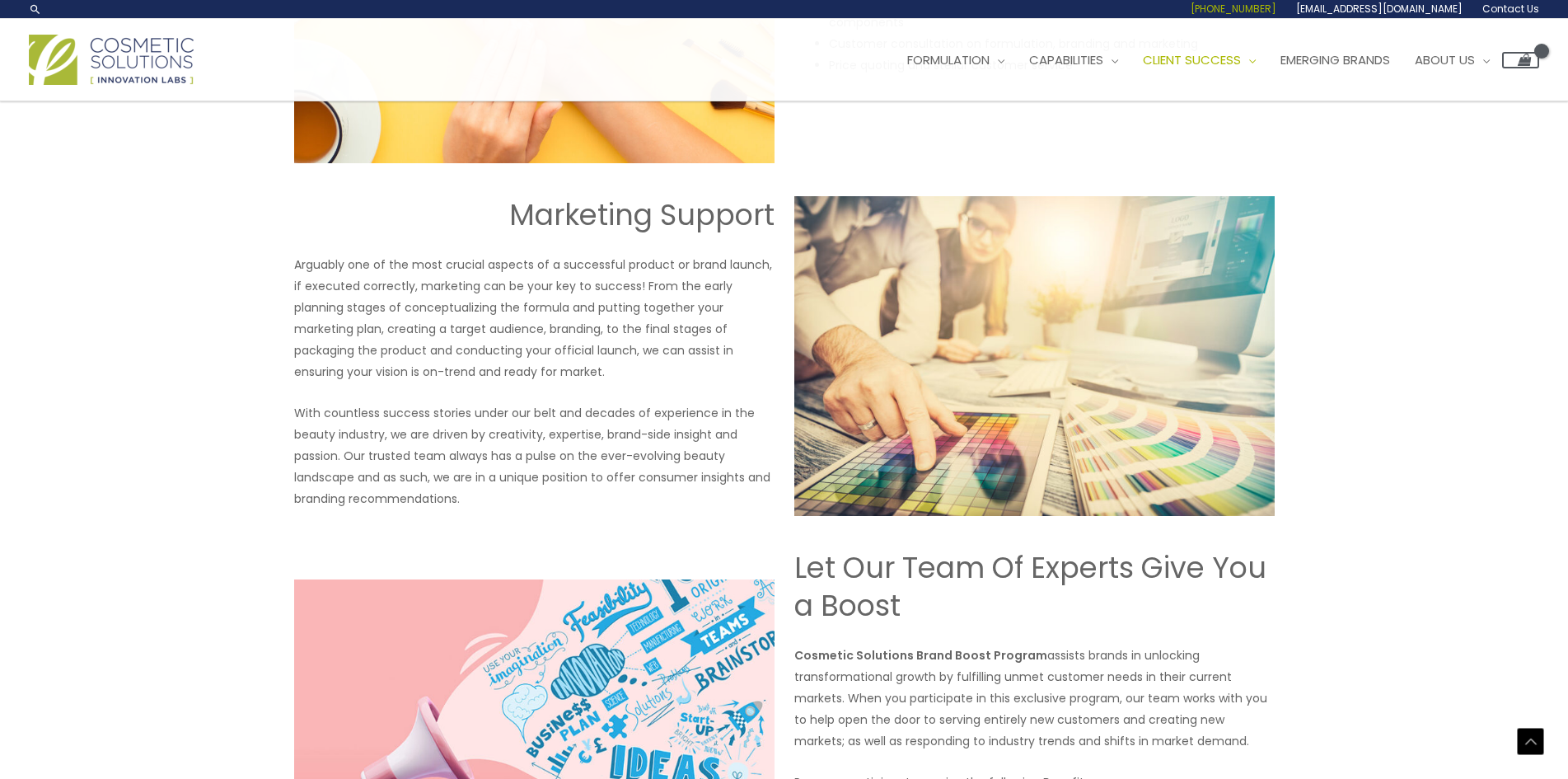
scroll to position [1649, 0]
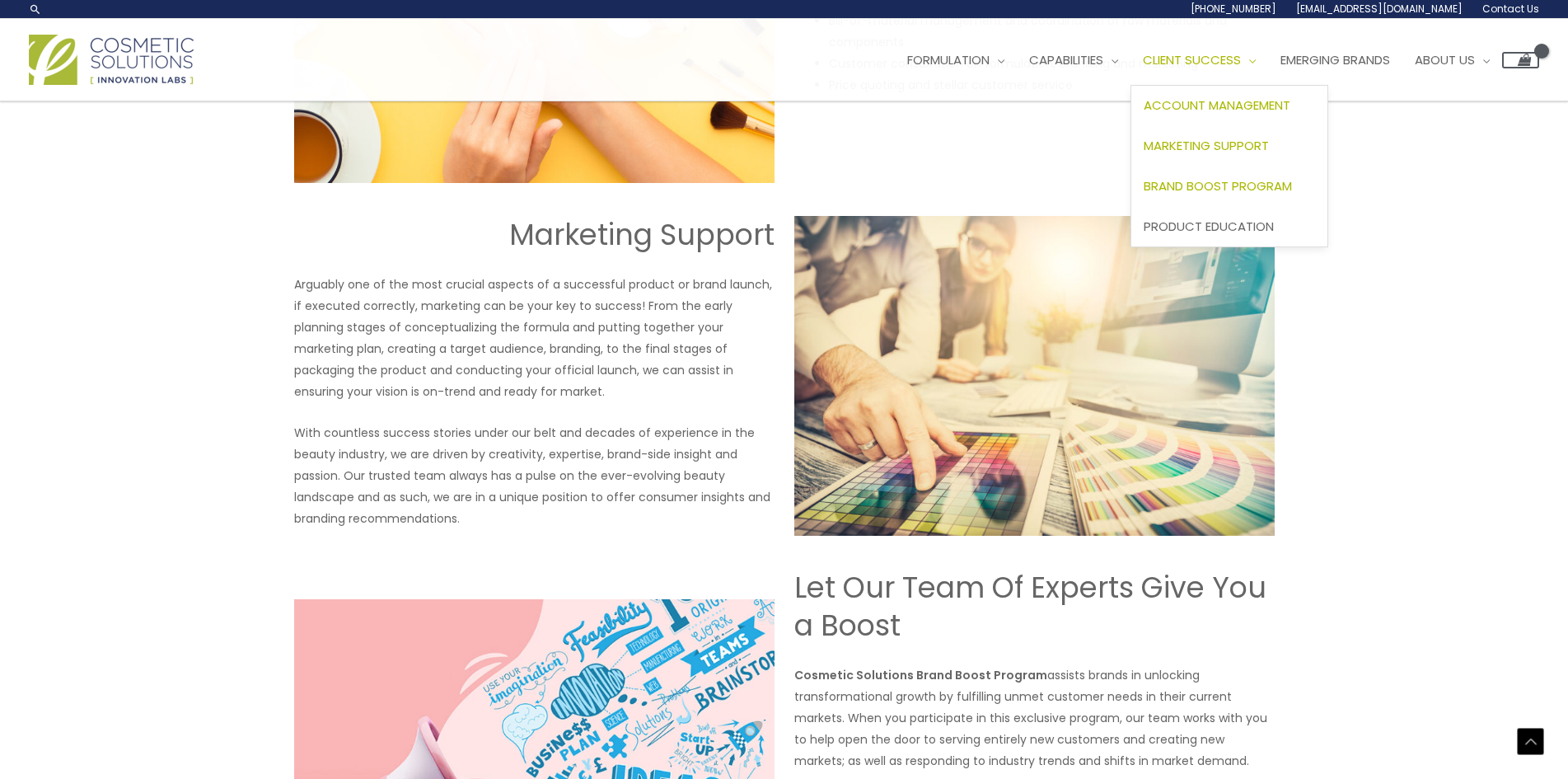
click at [1269, 149] on span "Marketing Support" at bounding box center [1206, 145] width 125 height 18
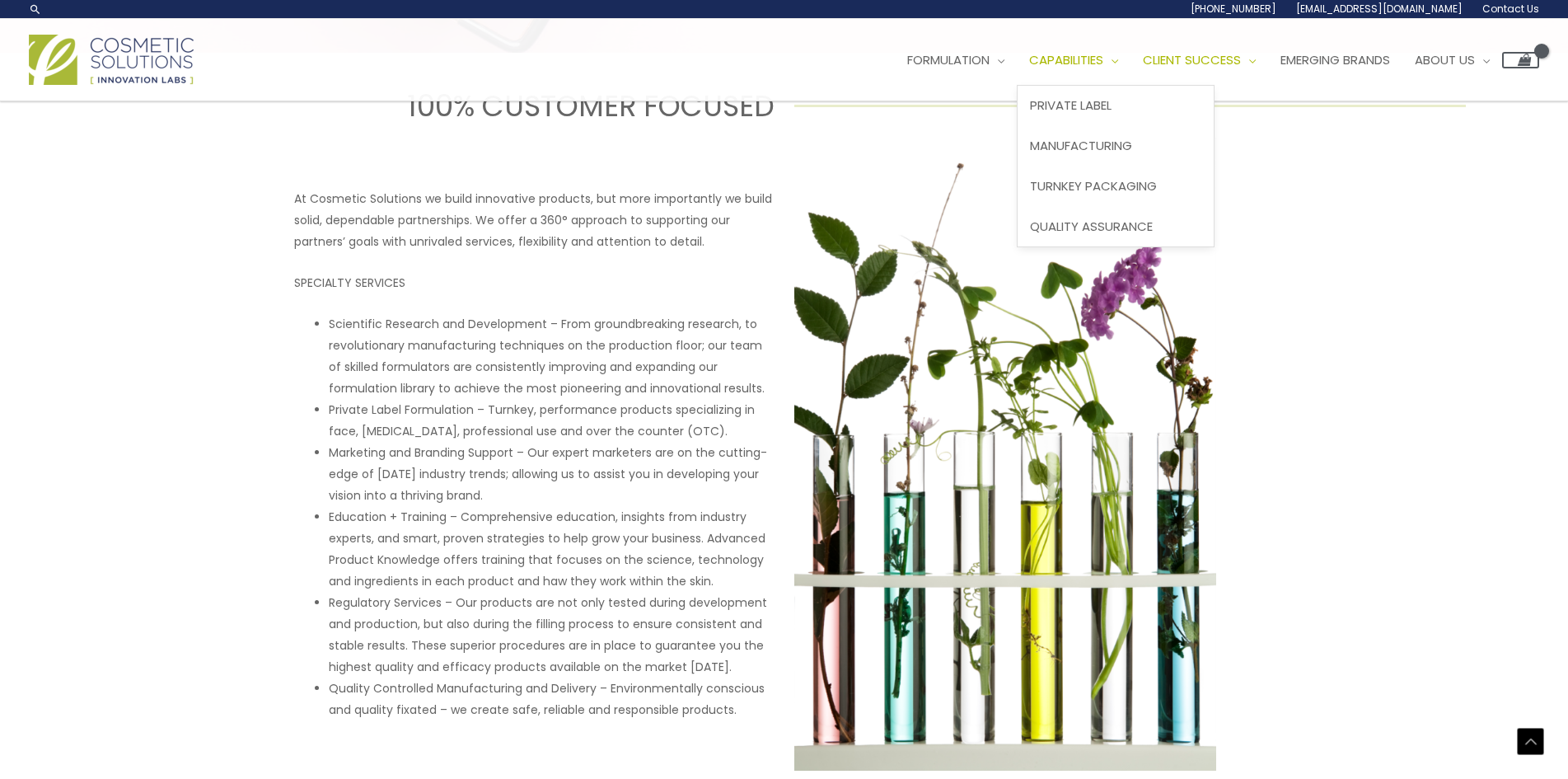
scroll to position [628, 0]
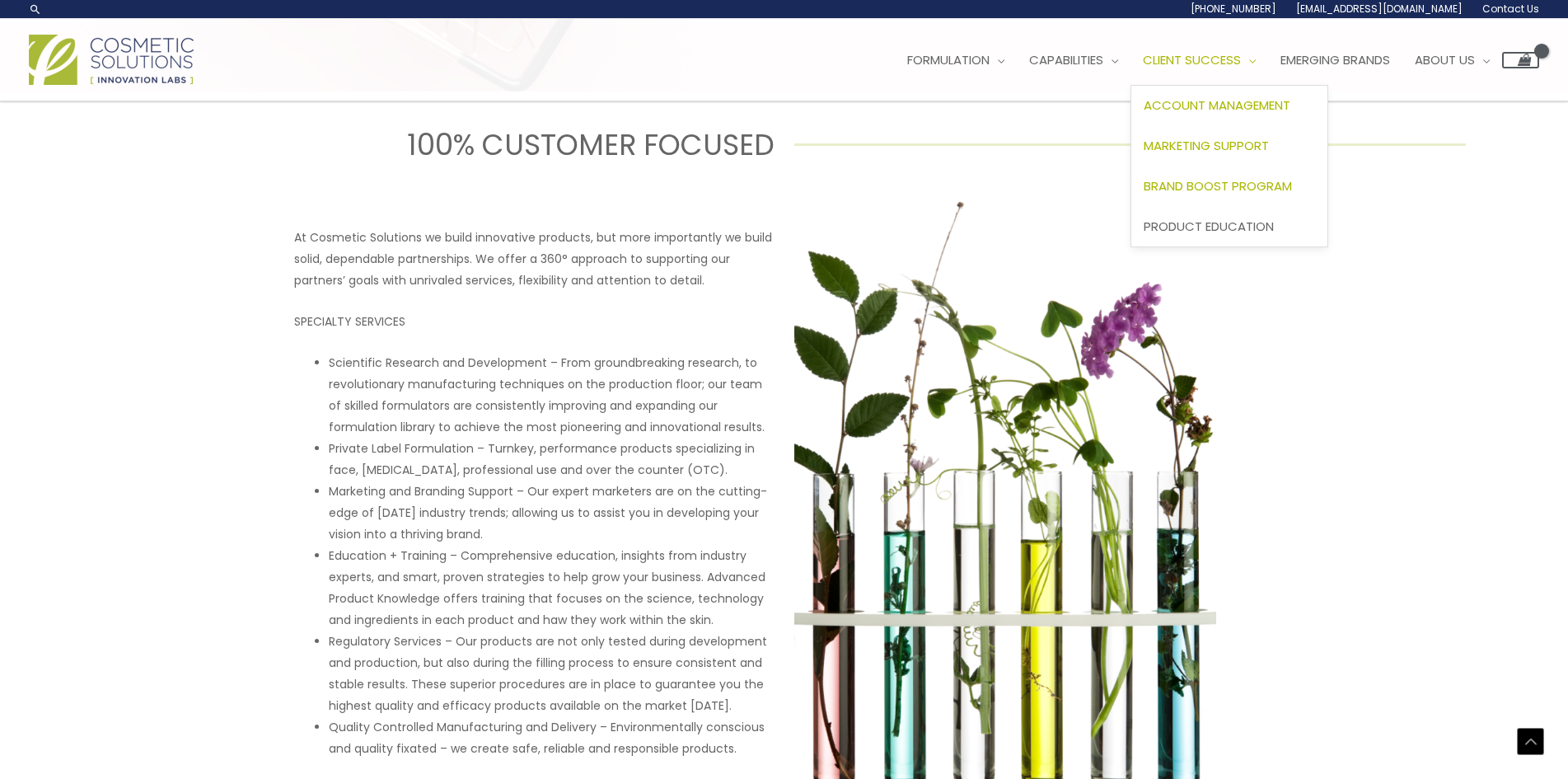
click at [1267, 143] on span "Marketing Support" at bounding box center [1206, 145] width 125 height 18
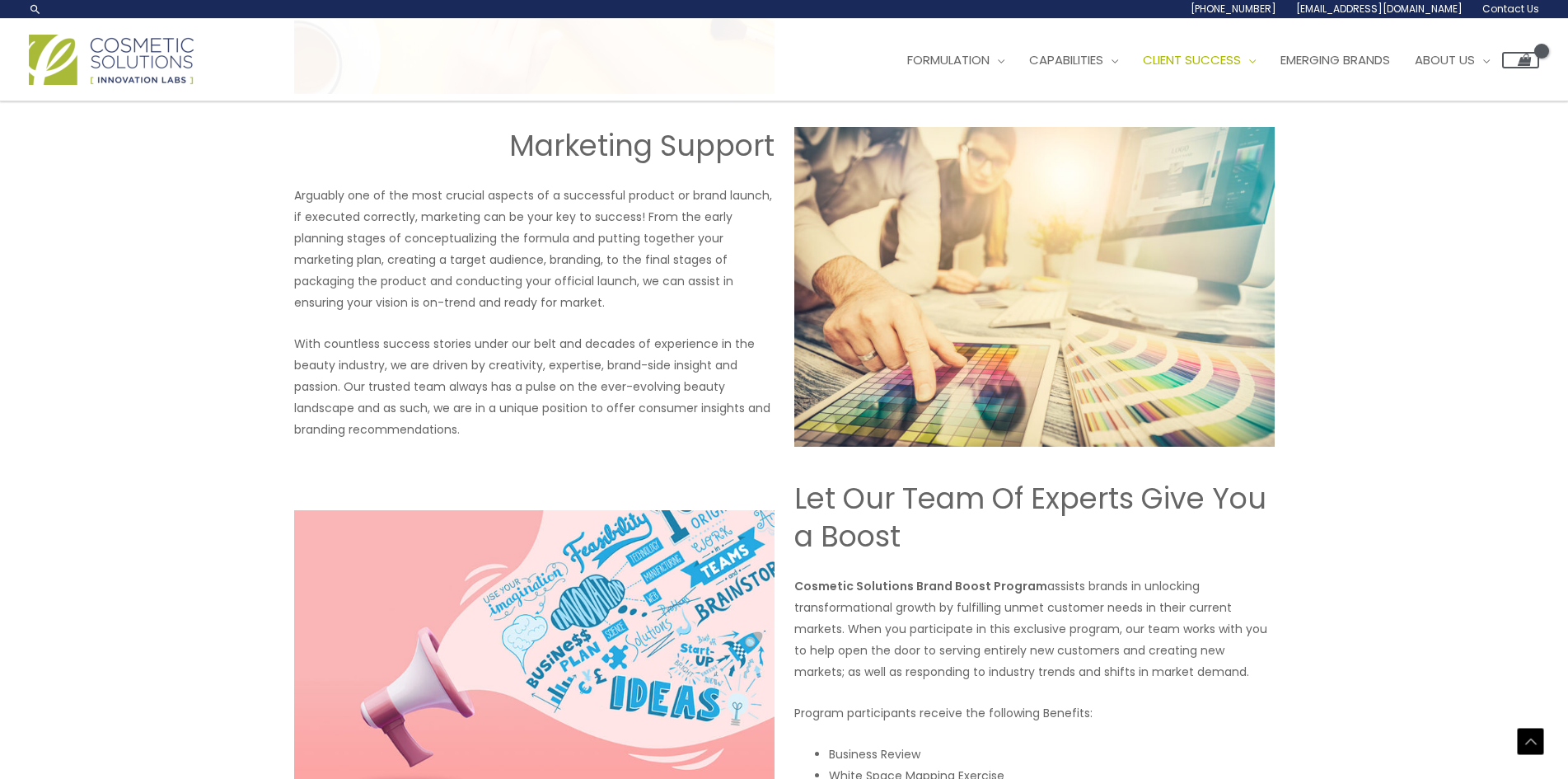
scroll to position [1453, 0]
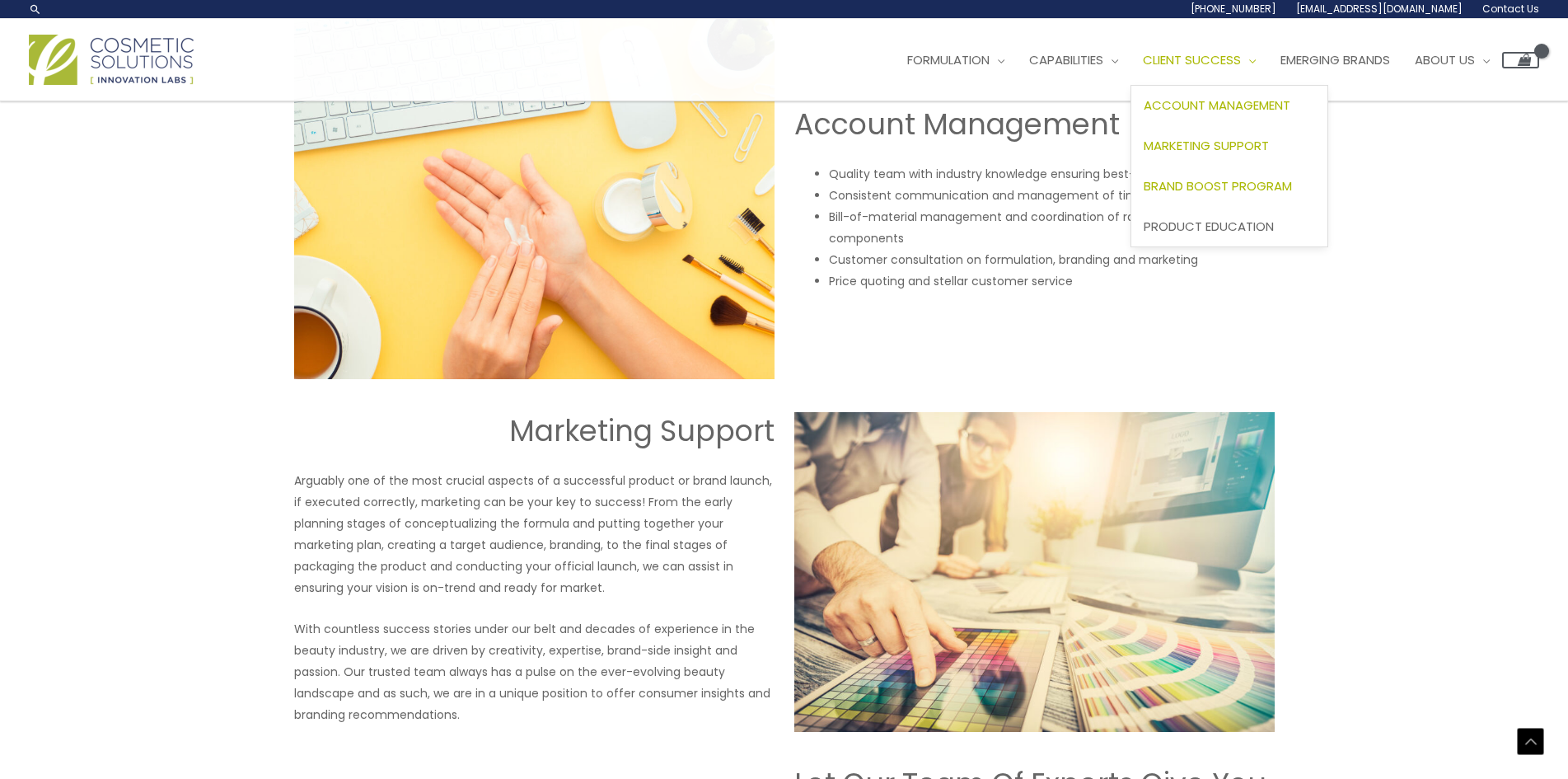
click at [1291, 192] on span "Brand Boost Program" at bounding box center [1218, 186] width 148 height 18
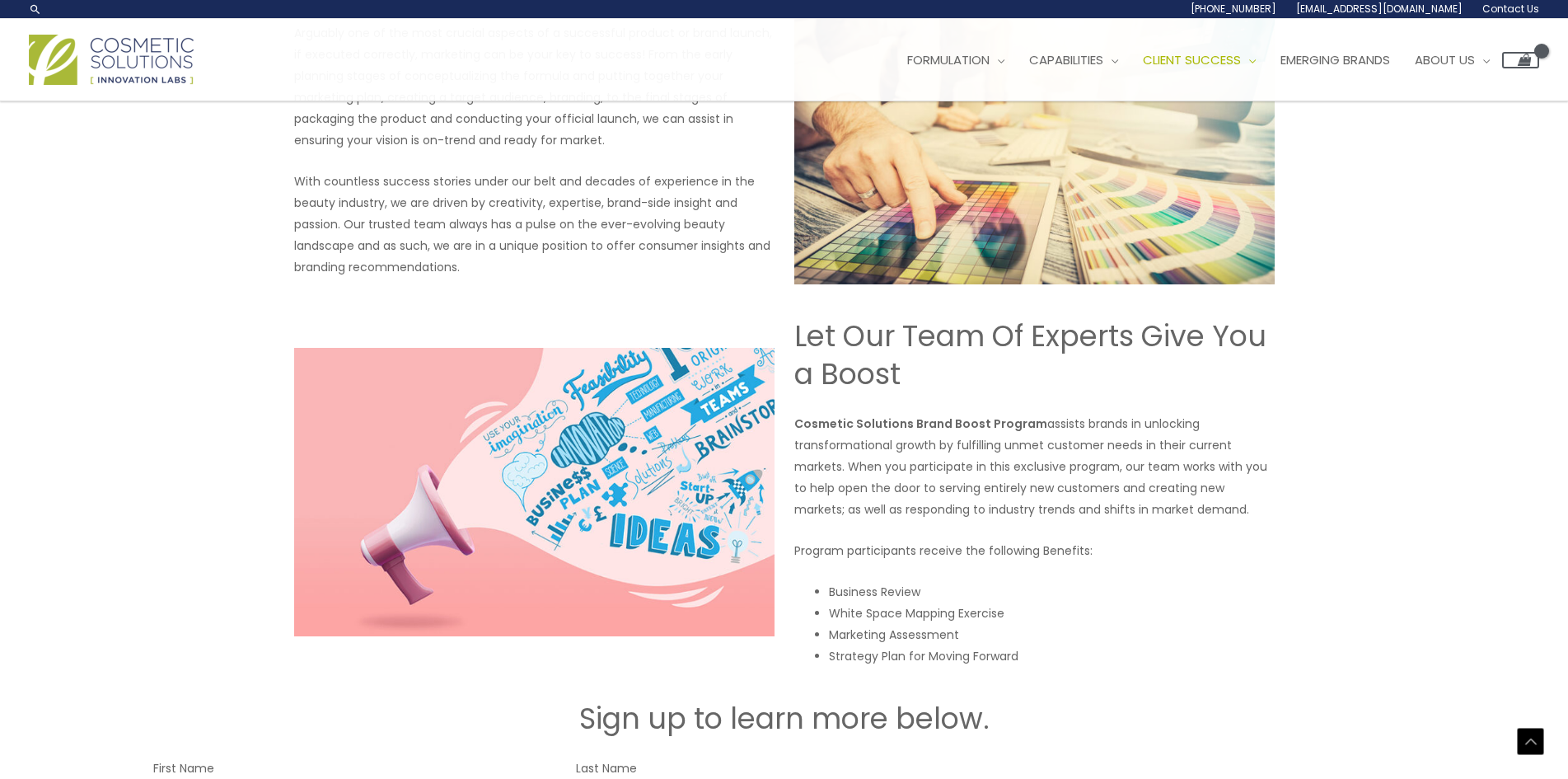
scroll to position [1888, 0]
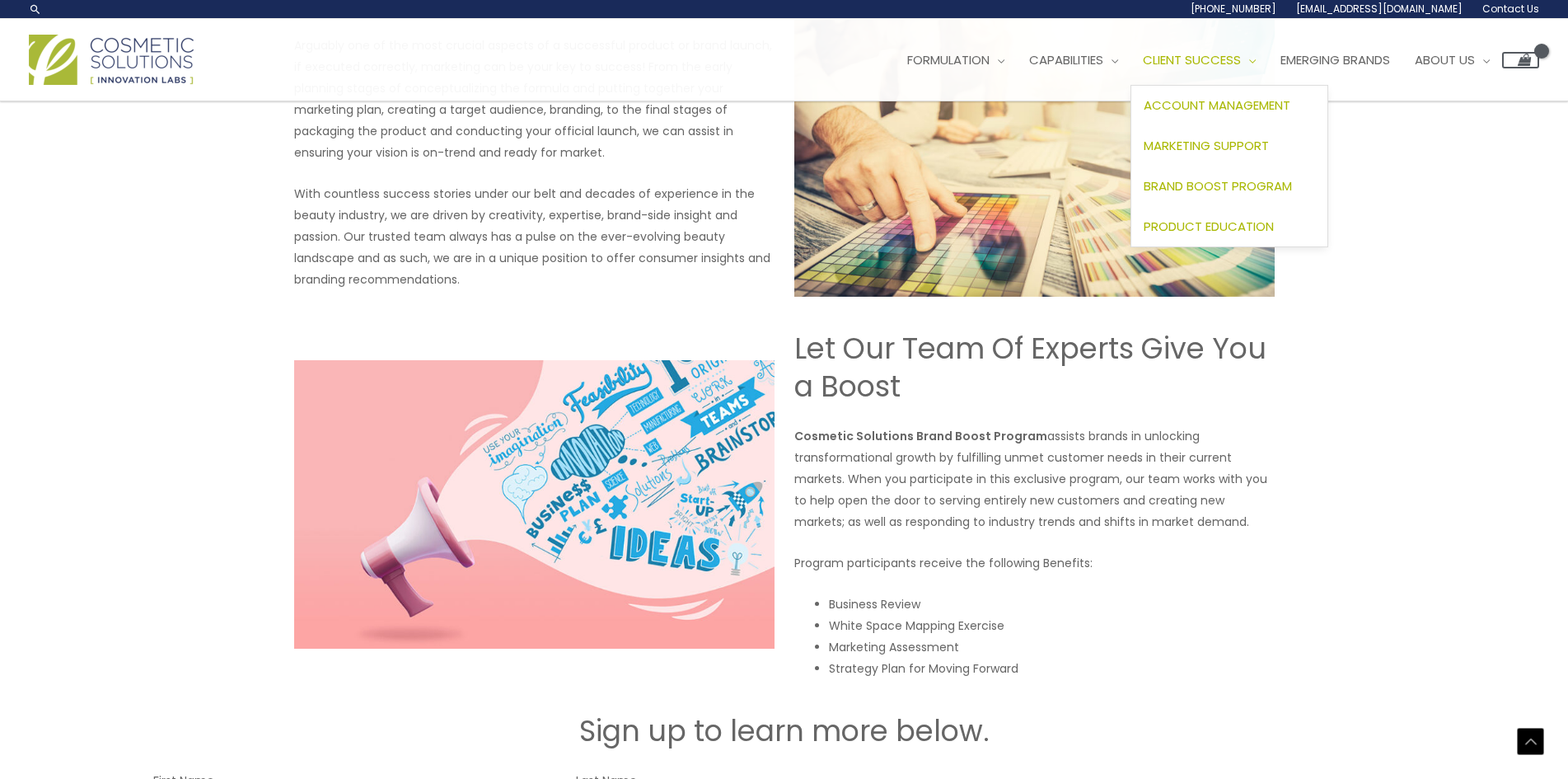
click at [1235, 227] on span "Product Education" at bounding box center [1209, 226] width 130 height 18
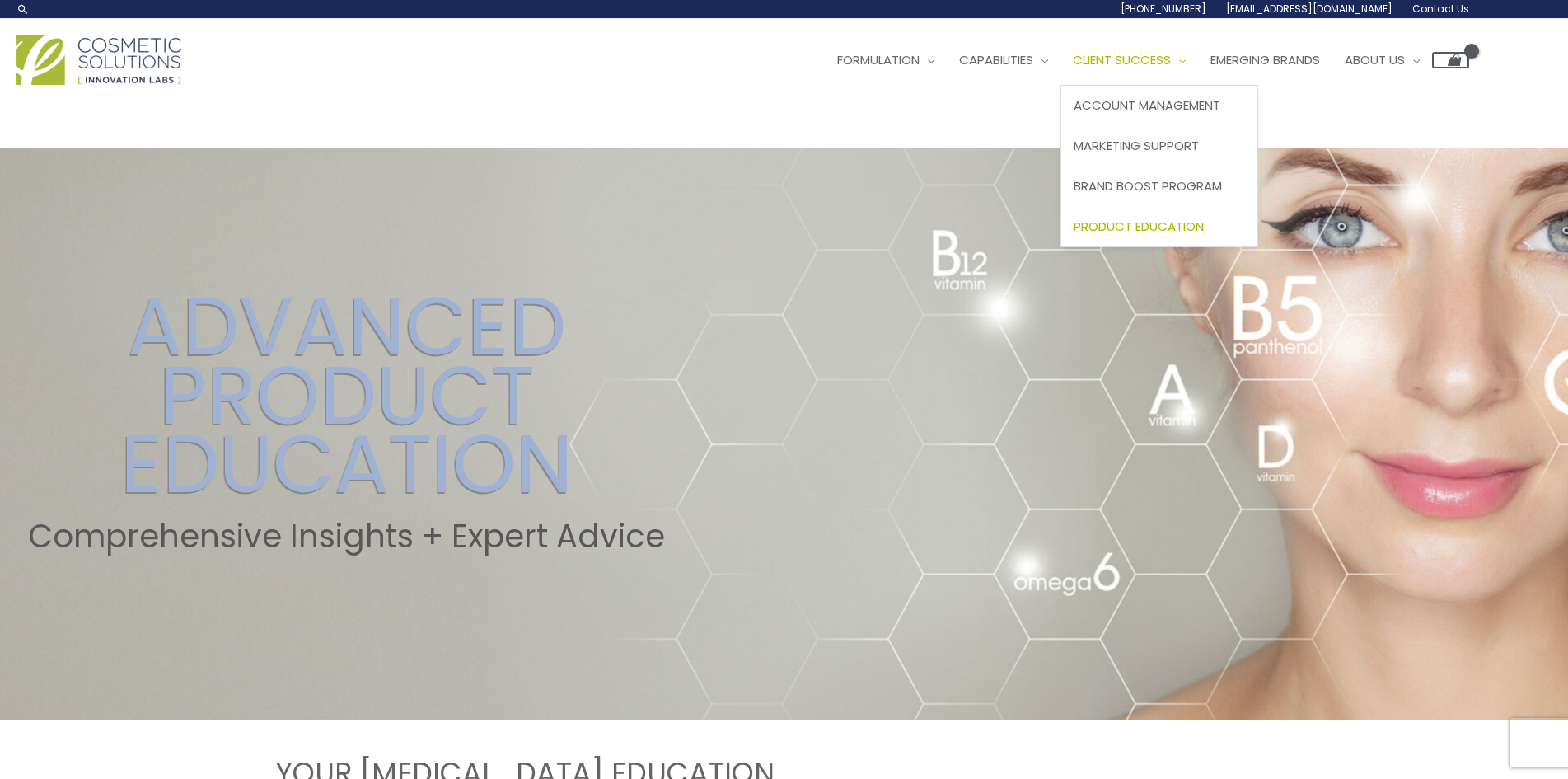
click at [1171, 60] on span "Client Success" at bounding box center [1122, 60] width 98 height 18
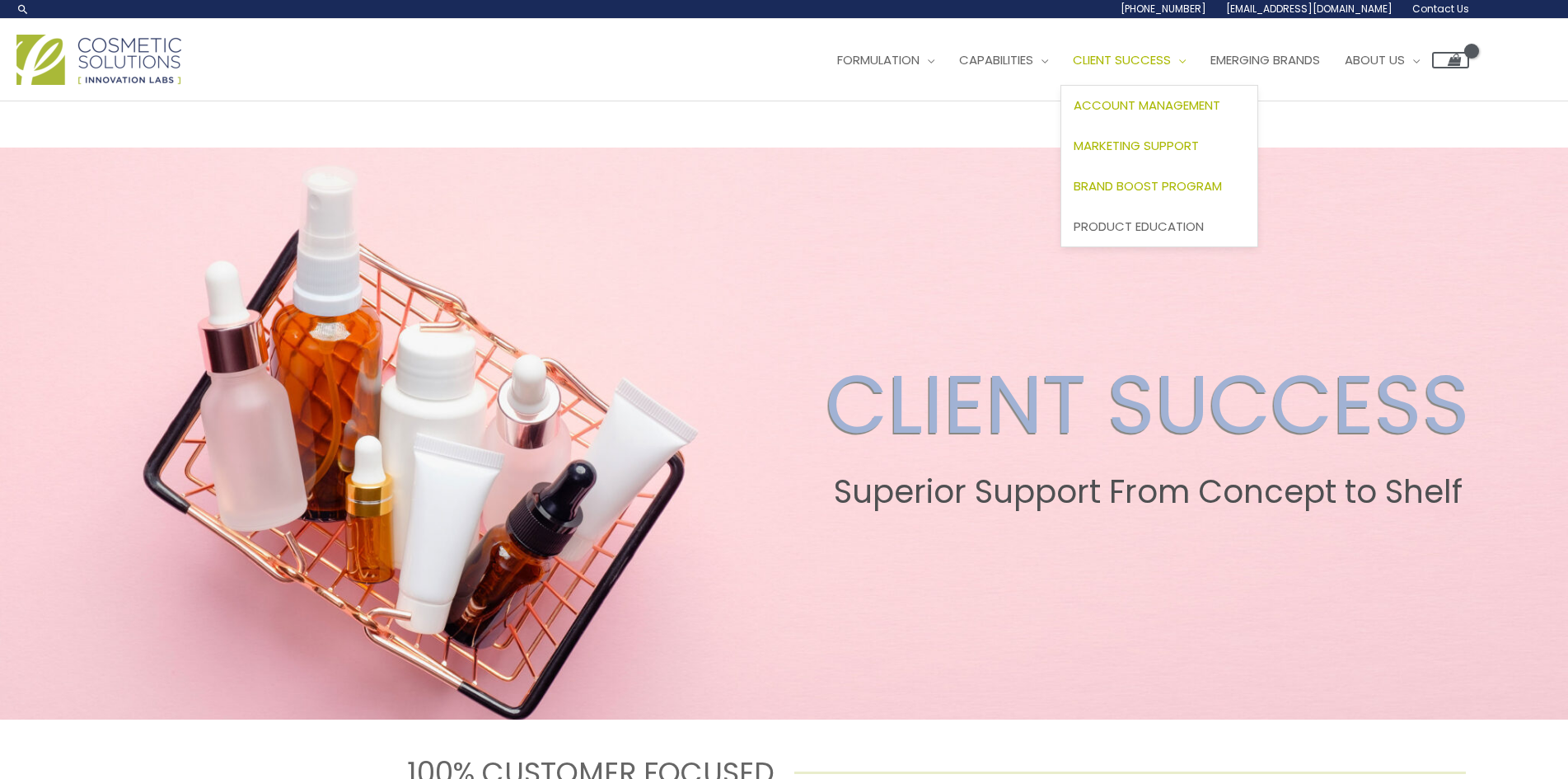
click at [1171, 57] on span "Client Success" at bounding box center [1122, 60] width 98 height 18
click at [1222, 182] on span "Brand Boost Program" at bounding box center [1148, 186] width 148 height 18
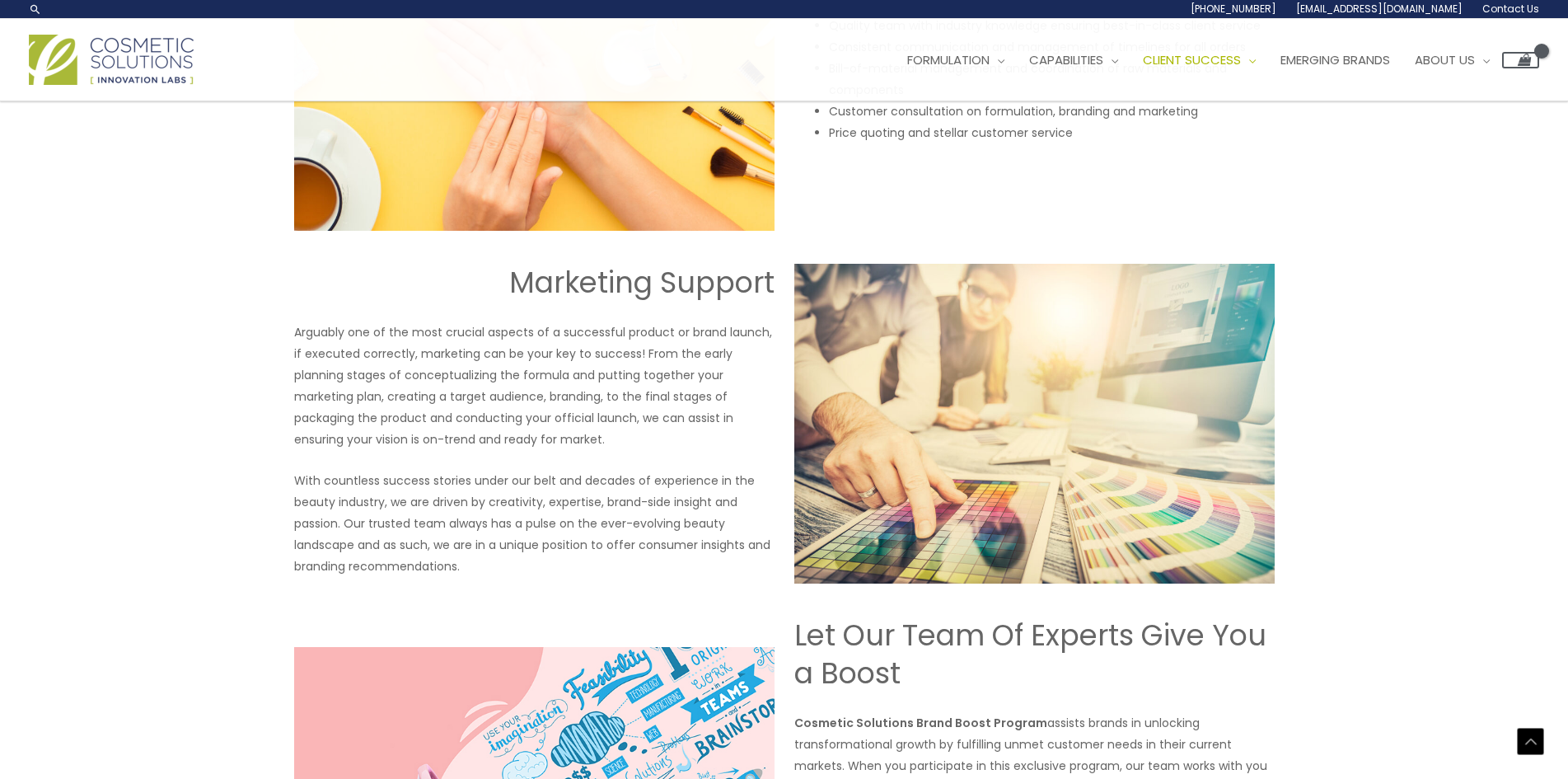
scroll to position [1558, 0]
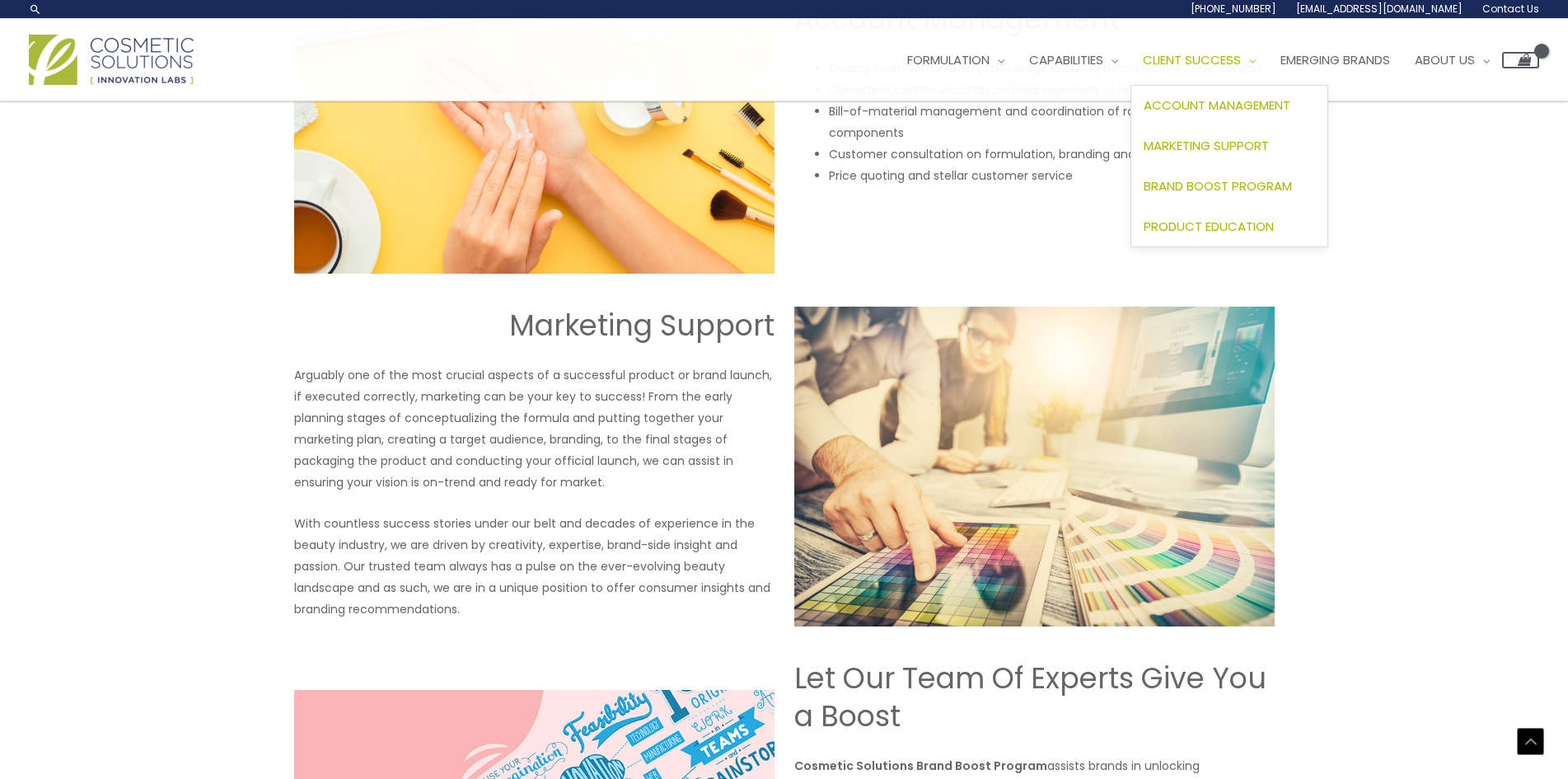
click at [1274, 225] on span "Product Education" at bounding box center [1209, 226] width 130 height 18
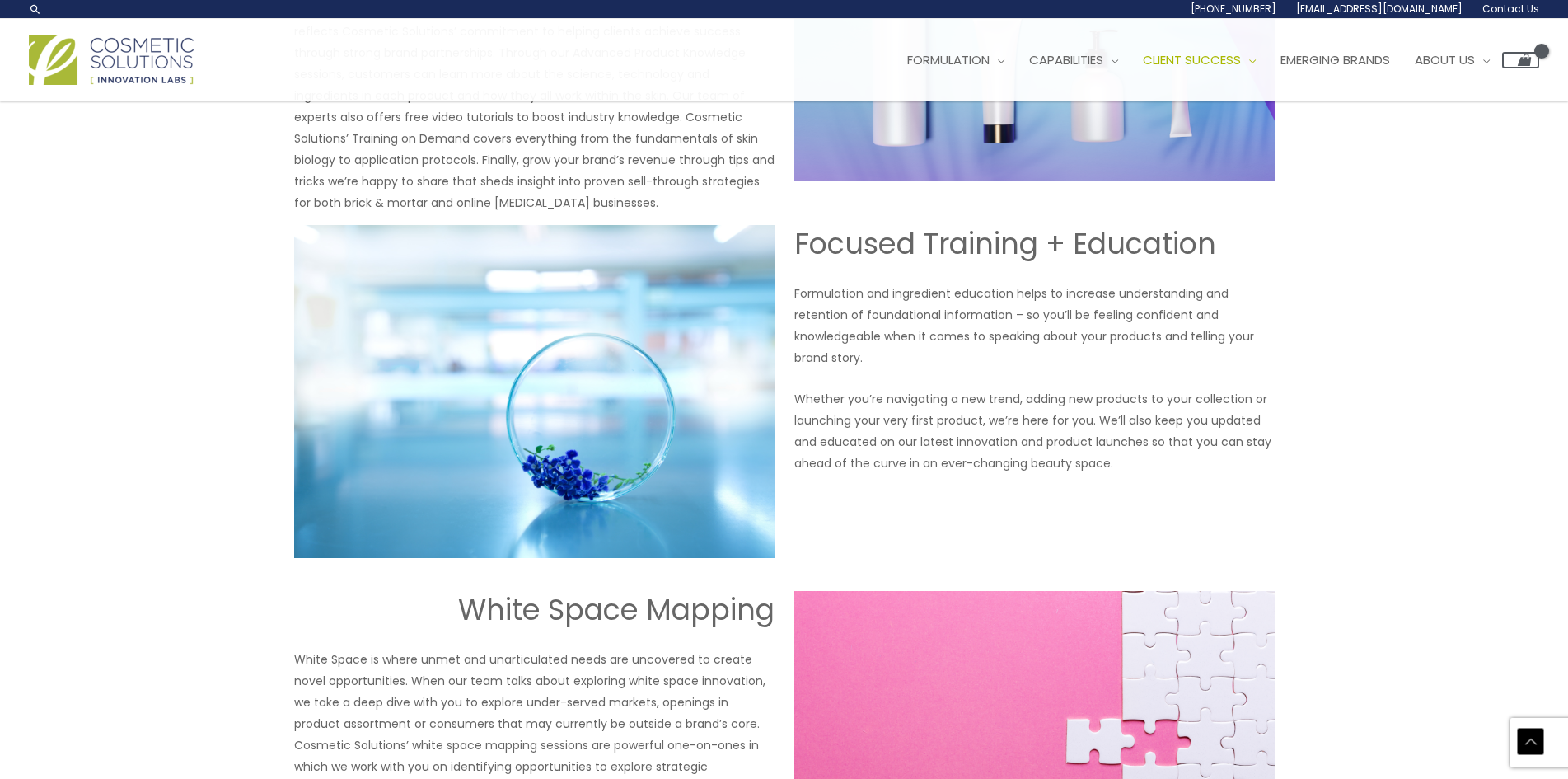
scroll to position [689, 0]
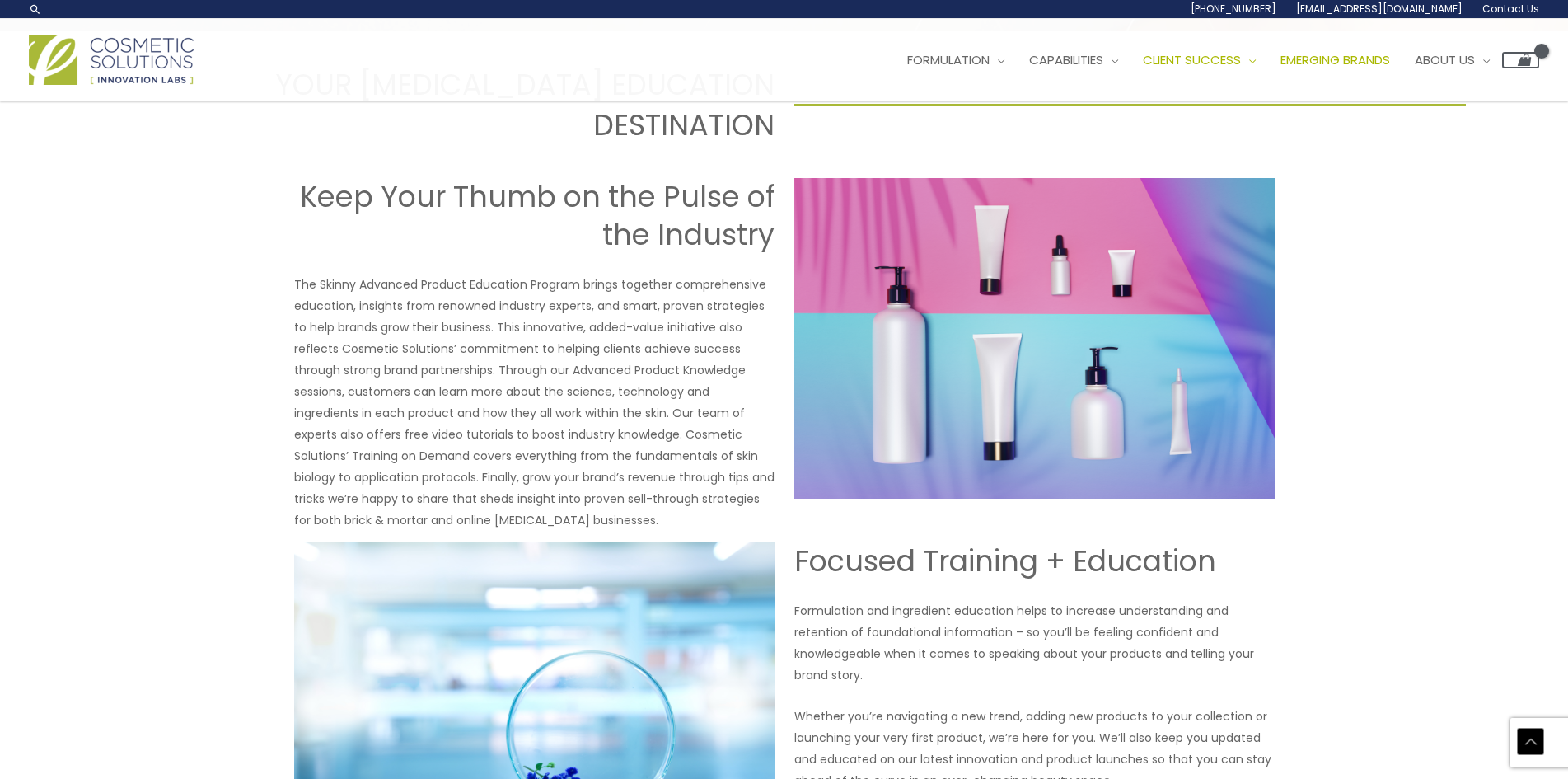
click at [1345, 59] on span "Emerging Brands" at bounding box center [1335, 60] width 110 height 18
